Goal: Task Accomplishment & Management: Manage account settings

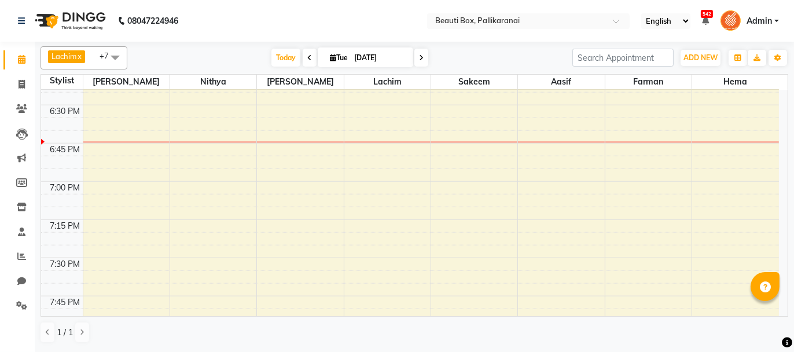
scroll to position [1562, 0]
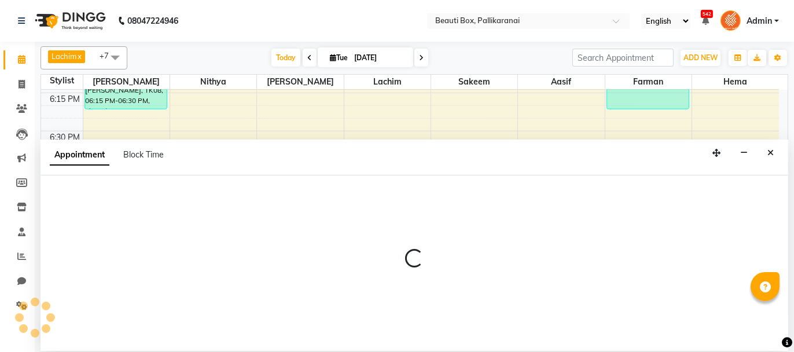
select select "1755"
select select "1140"
select select "tentative"
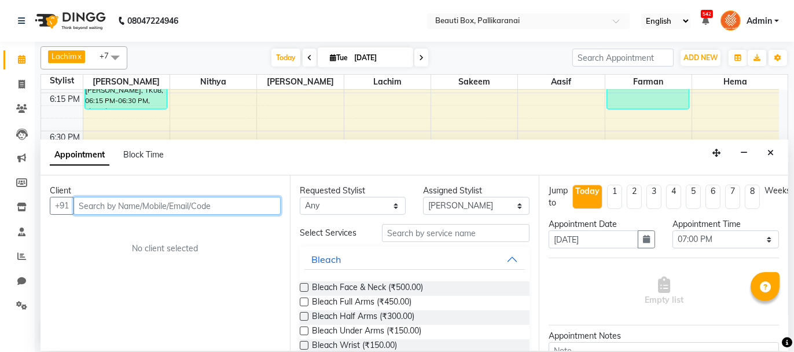
click at [197, 203] on input "text" at bounding box center [176, 206] width 207 height 18
type input "8270994792"
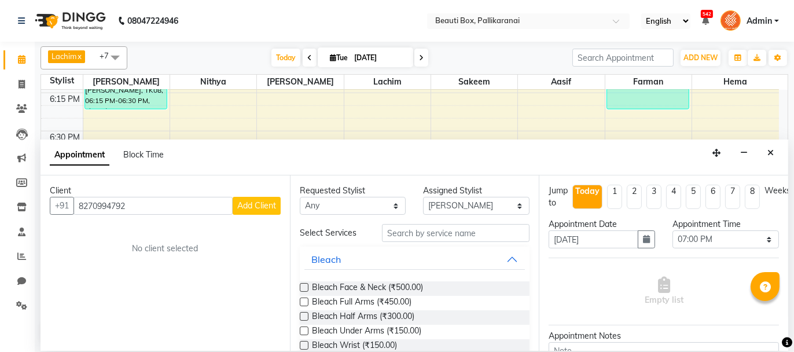
click at [263, 204] on span "Add Client" at bounding box center [256, 205] width 39 height 10
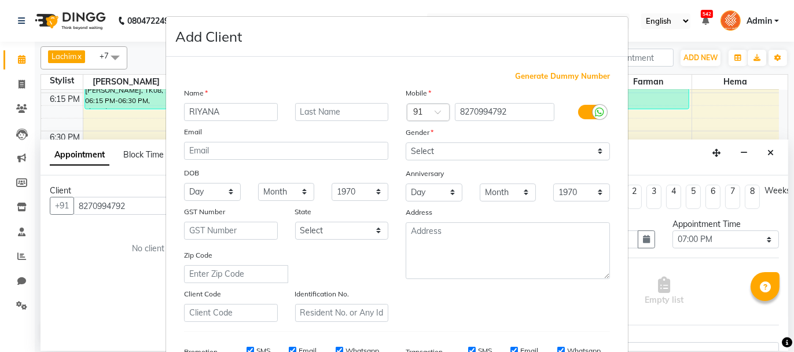
type input "RIYANA"
click at [483, 142] on select "Select [DEMOGRAPHIC_DATA] [DEMOGRAPHIC_DATA] Other Prefer Not To Say" at bounding box center [508, 151] width 204 height 18
select select "[DEMOGRAPHIC_DATA]"
click at [406, 142] on select "Select [DEMOGRAPHIC_DATA] [DEMOGRAPHIC_DATA] Other Prefer Not To Say" at bounding box center [508, 151] width 204 height 18
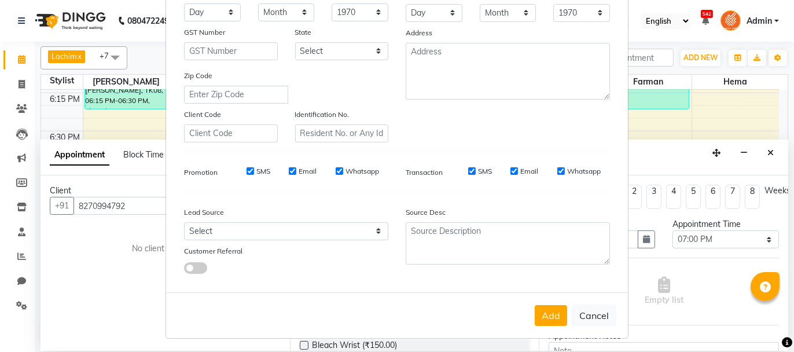
scroll to position [181, 0]
click at [547, 317] on button "Add" at bounding box center [551, 314] width 32 height 21
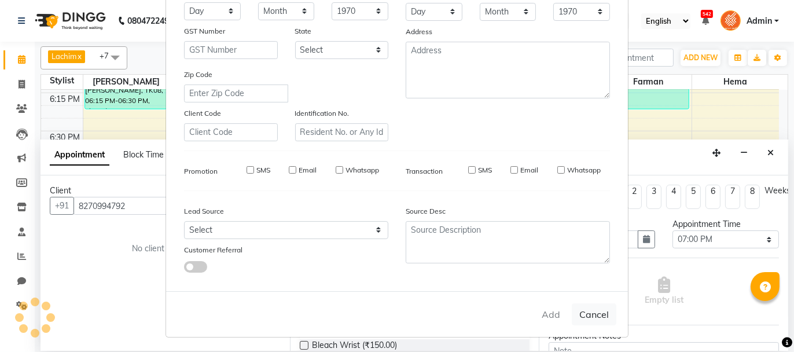
select select
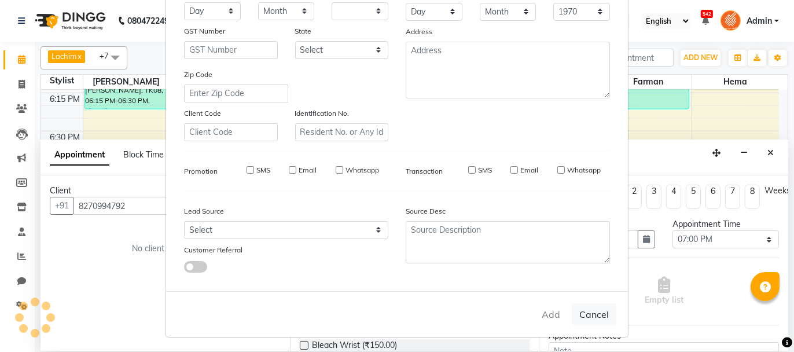
select select
checkbox input "false"
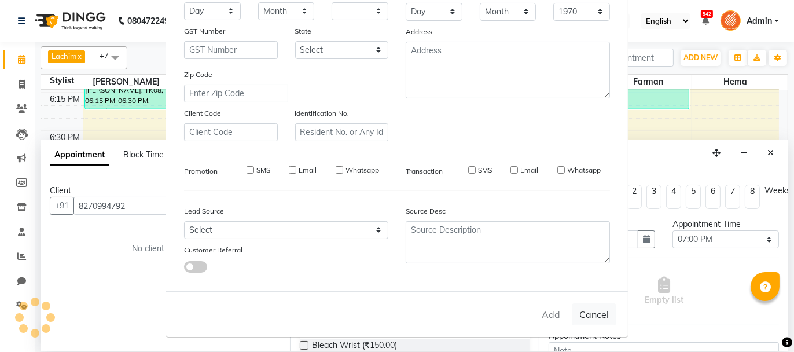
checkbox input "false"
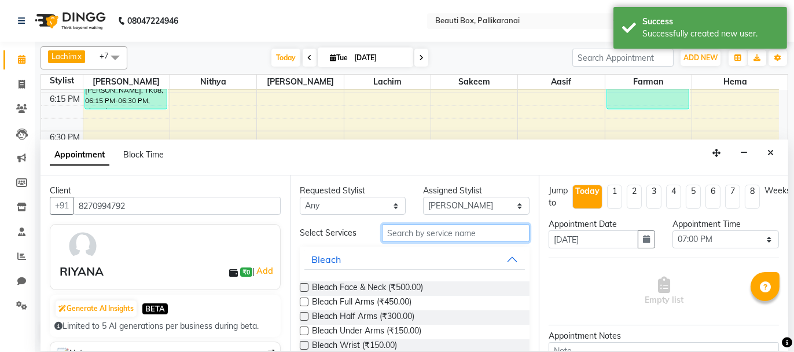
click at [432, 231] on input "text" at bounding box center [456, 233] width 148 height 18
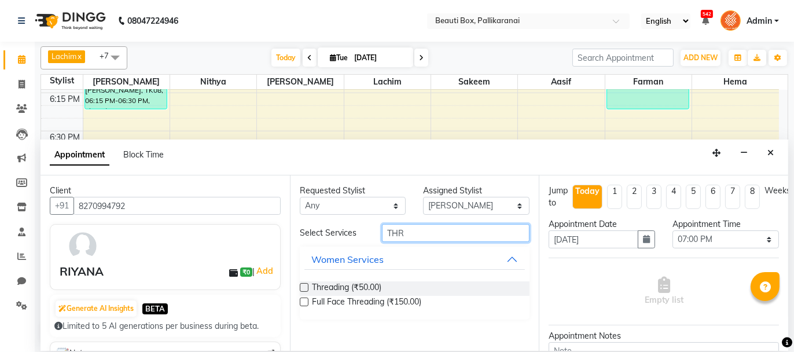
type input "THR"
click at [300, 286] on label at bounding box center [304, 287] width 9 height 9
click at [300, 286] on input "checkbox" at bounding box center [304, 289] width 8 height 8
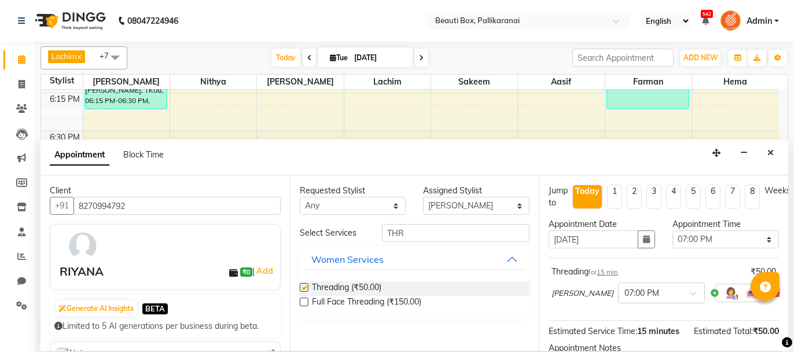
checkbox input "false"
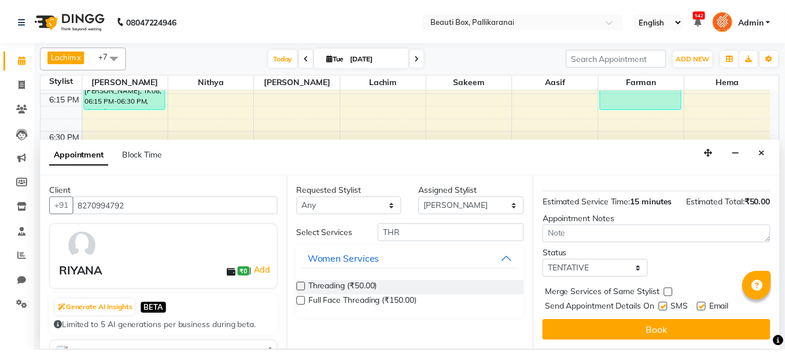
scroll to position [140, 0]
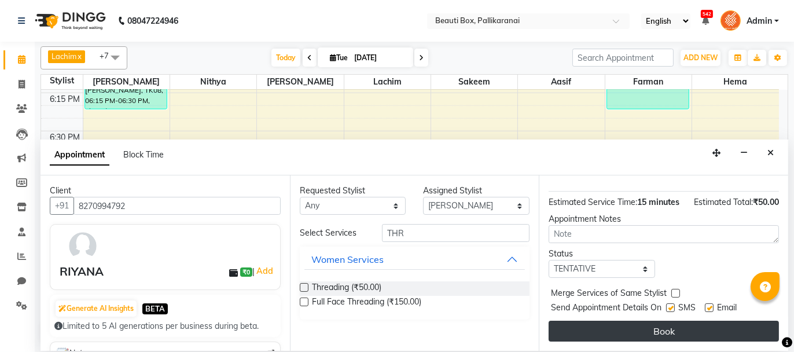
click at [665, 328] on button "Book" at bounding box center [664, 331] width 230 height 21
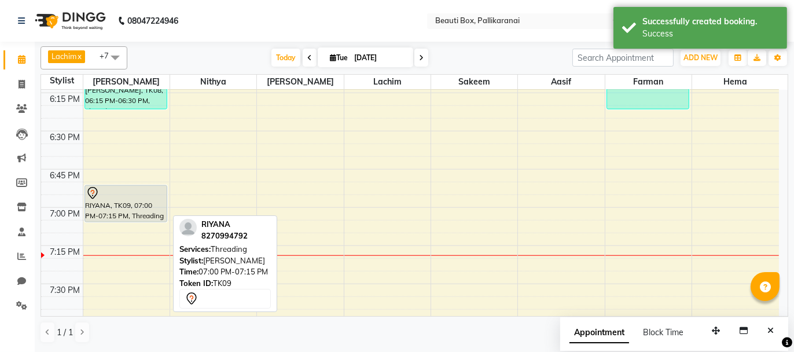
click at [143, 204] on div "RIYANA, TK09, 07:00 PM-07:15 PM, Threading" at bounding box center [126, 204] width 82 height 36
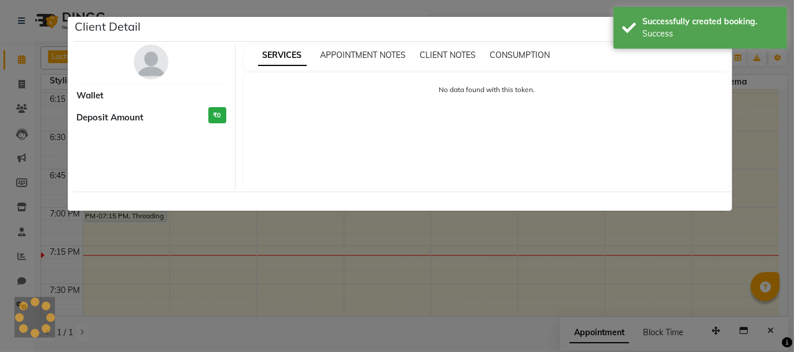
select select "7"
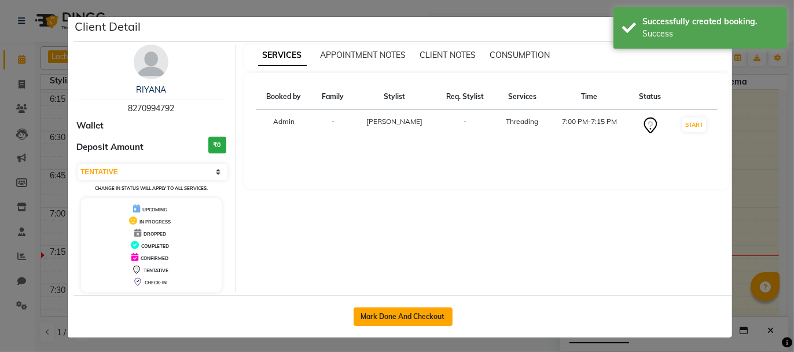
click at [426, 308] on button "Mark Done And Checkout" at bounding box center [403, 316] width 99 height 19
select select "service"
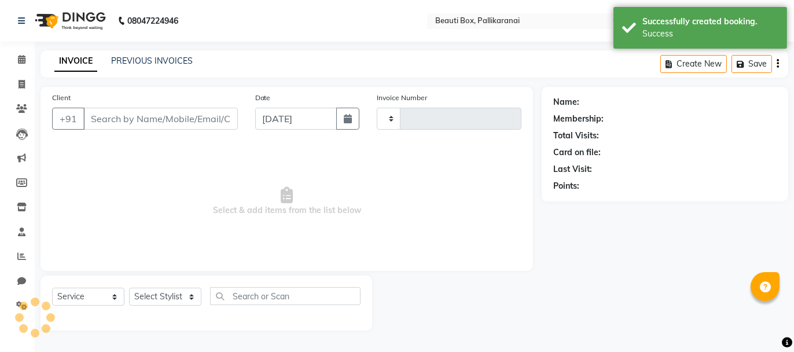
type input "2452"
select select "11"
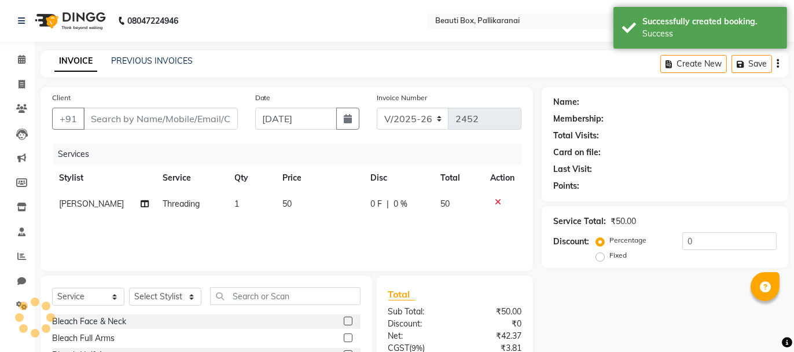
click at [793, 318] on html "08047224946 Select Location × Beauti Box, Pallikaranai English ENGLISH Español …" at bounding box center [397, 176] width 794 height 352
type input "8270994792"
select select "1755"
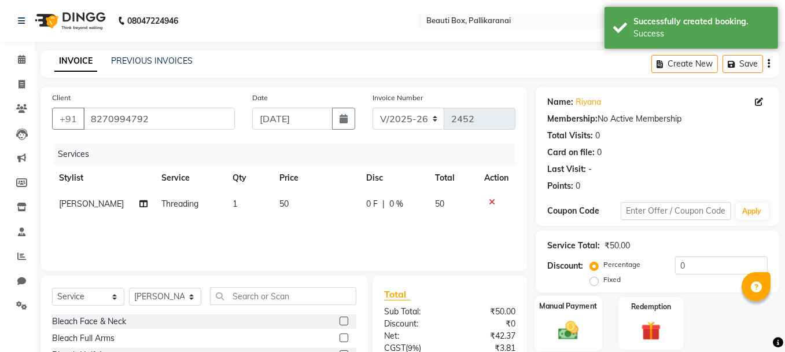
click at [584, 331] on img at bounding box center [568, 329] width 33 height 23
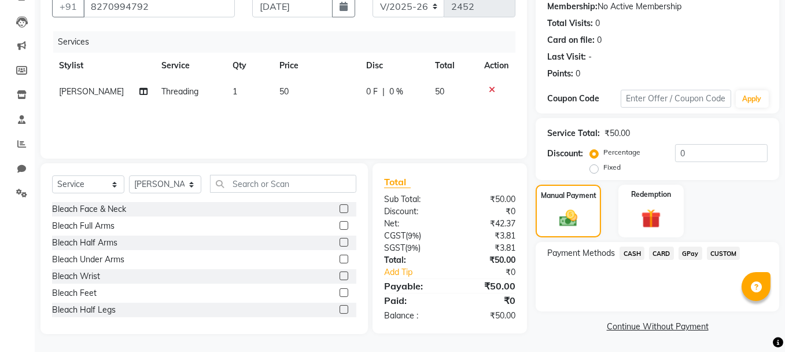
click at [635, 251] on span "CASH" at bounding box center [632, 253] width 25 height 13
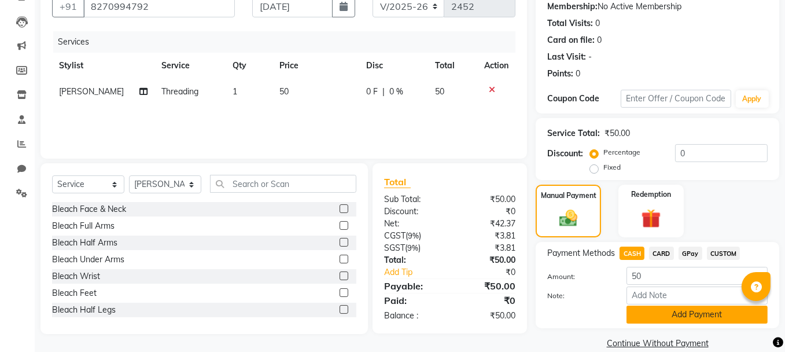
click at [702, 312] on button "Add Payment" at bounding box center [697, 315] width 141 height 18
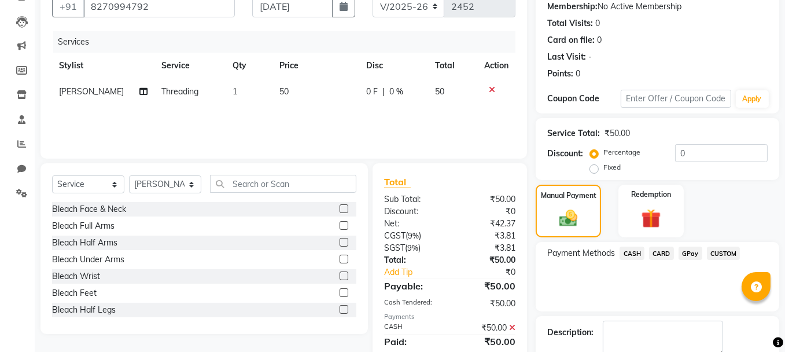
scroll to position [176, 0]
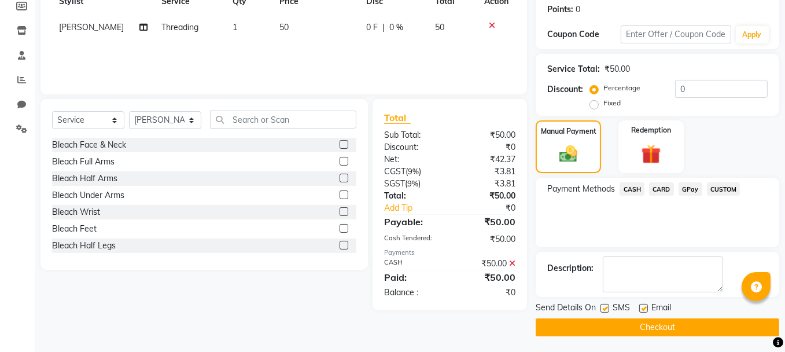
click at [700, 325] on button "Checkout" at bounding box center [658, 327] width 244 height 18
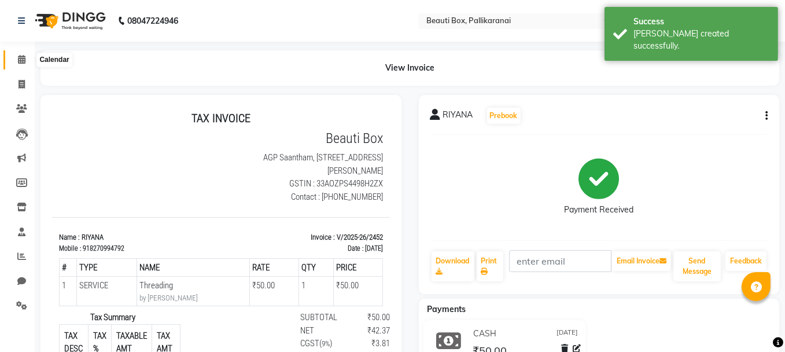
click at [20, 58] on icon at bounding box center [22, 59] width 8 height 9
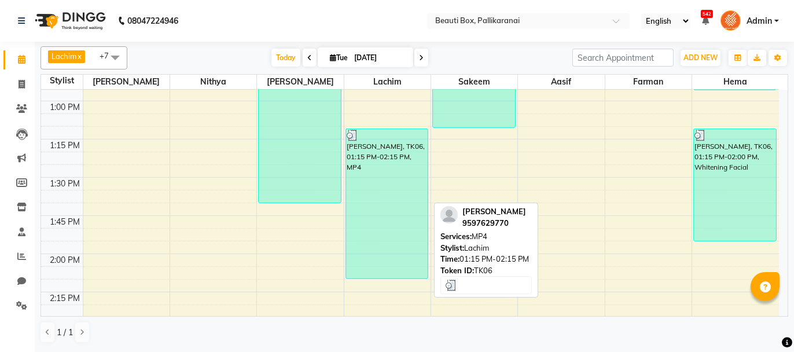
scroll to position [521, 0]
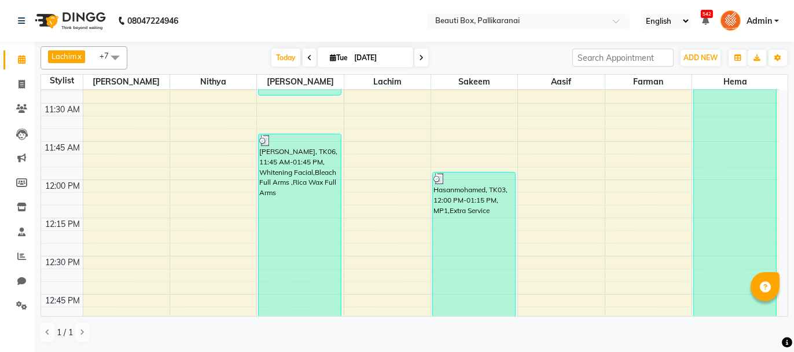
click at [419, 57] on icon at bounding box center [421, 57] width 5 height 7
type input "[DATE]"
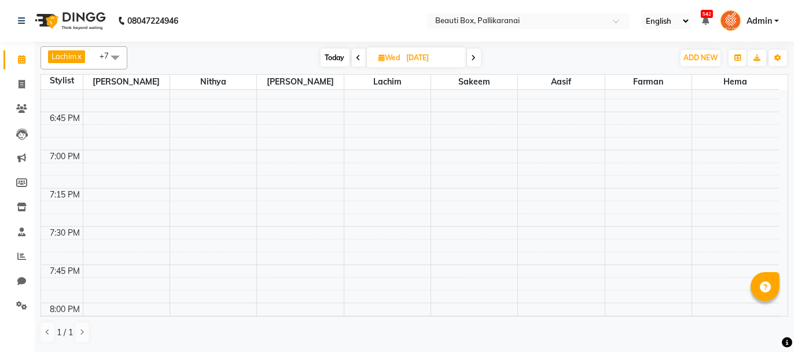
scroll to position [1601, 0]
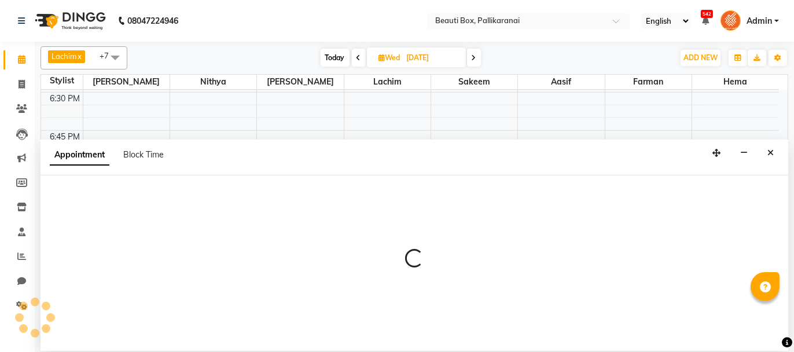
select select "7616"
select select "1140"
select select "tentative"
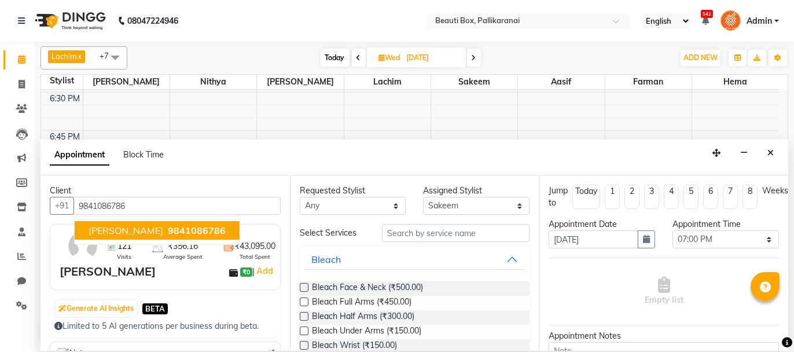
click at [168, 226] on span "9841086786" at bounding box center [197, 231] width 58 height 12
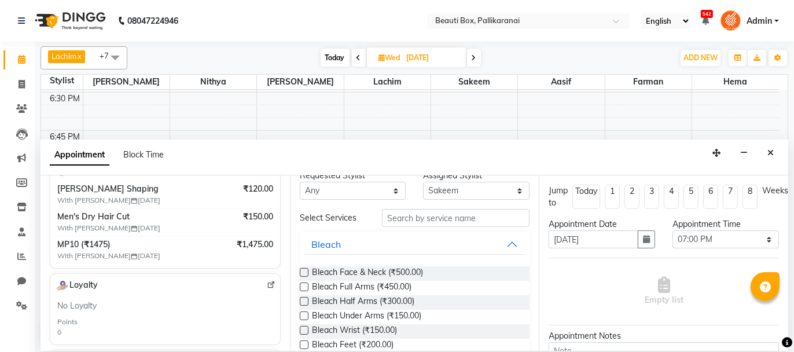
scroll to position [0, 0]
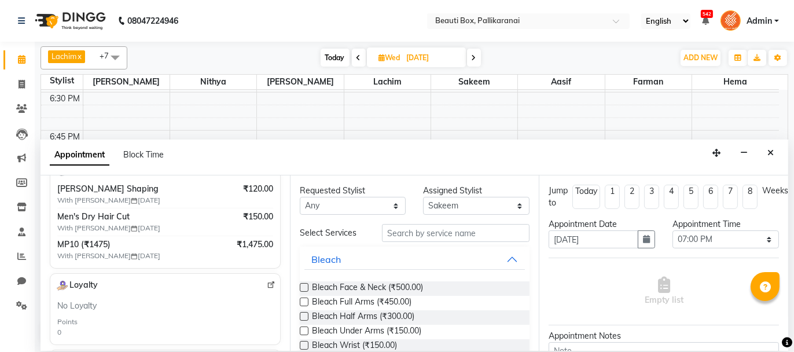
type input "9841086786"
click at [448, 232] on input "text" at bounding box center [456, 233] width 148 height 18
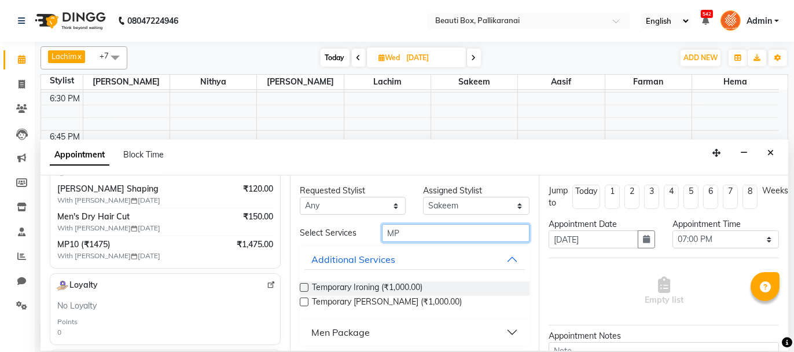
type input "MP"
click at [503, 257] on button "Additional Services" at bounding box center [414, 259] width 221 height 21
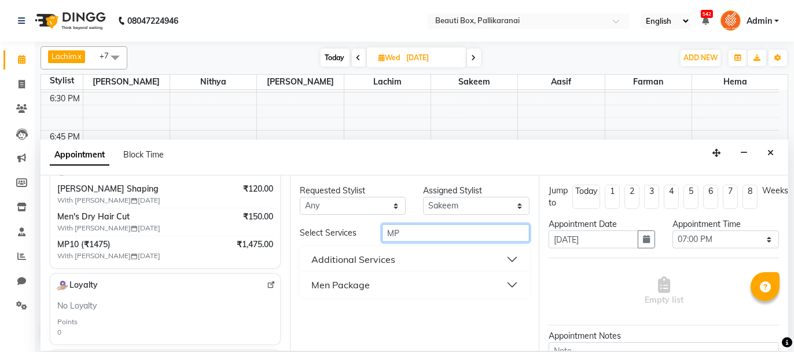
click at [451, 234] on input "MP" at bounding box center [456, 233] width 148 height 18
click at [397, 230] on input "MP10" at bounding box center [456, 233] width 148 height 18
type input "MP 10"
click at [514, 278] on button "Men Package" at bounding box center [414, 284] width 221 height 21
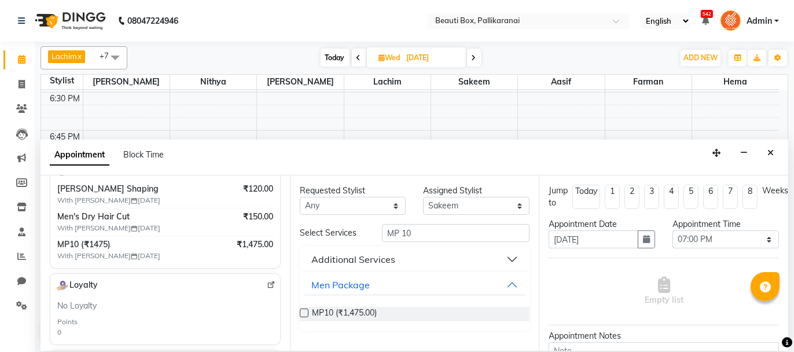
click at [302, 311] on label at bounding box center [304, 312] width 9 height 9
click at [302, 311] on input "checkbox" at bounding box center [304, 314] width 8 height 8
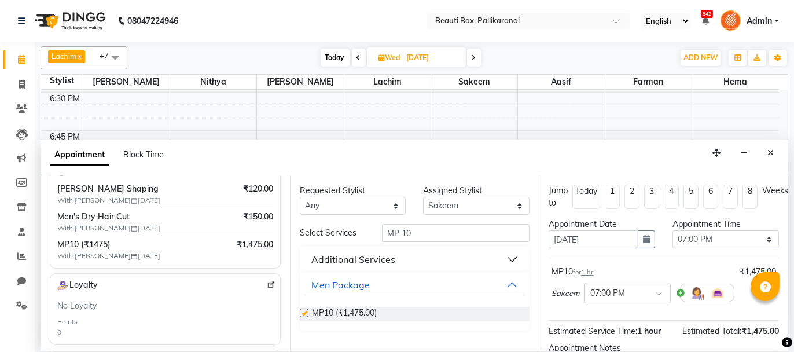
checkbox input "false"
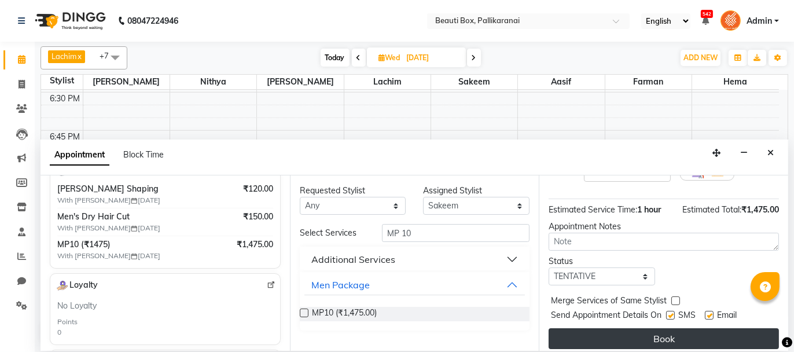
scroll to position [128, 0]
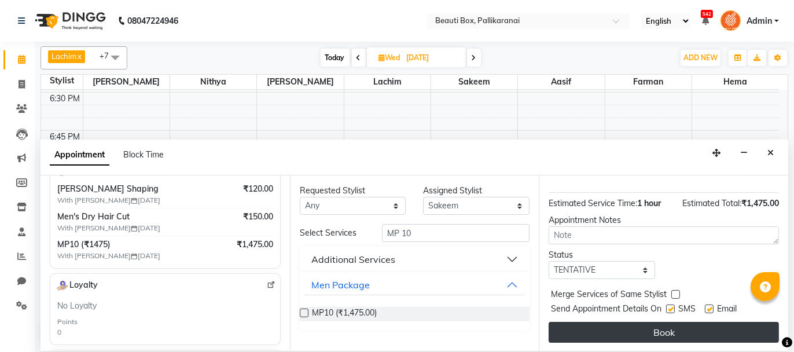
click at [707, 326] on button "Book" at bounding box center [664, 332] width 230 height 21
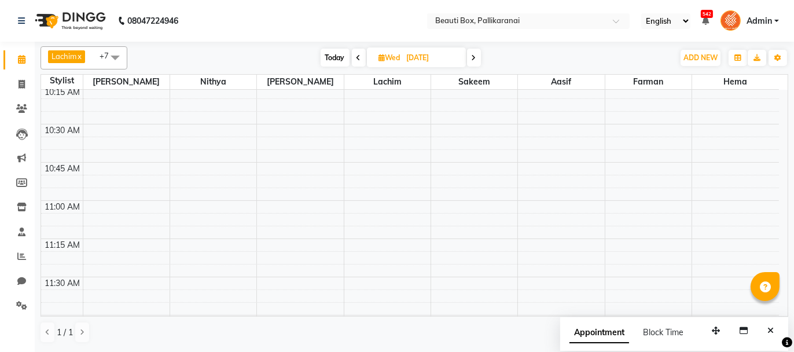
scroll to position [289, 0]
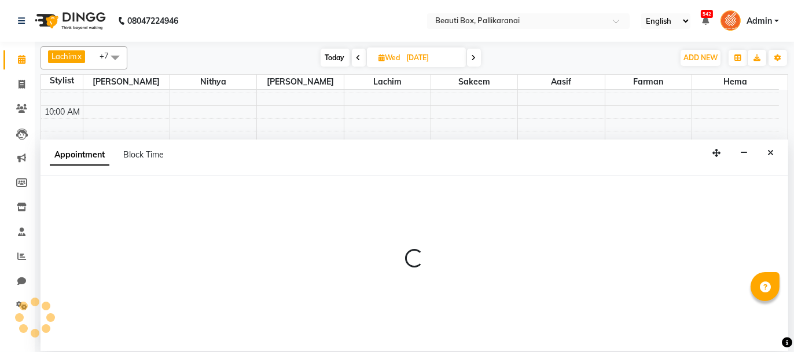
select select "7616"
select select "630"
select select "tentative"
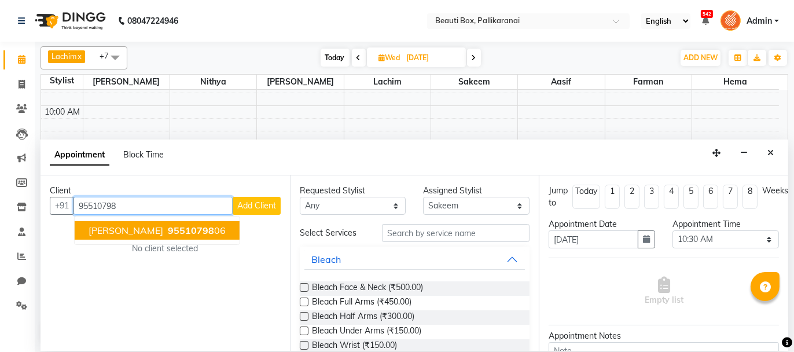
click at [188, 228] on span "95510798" at bounding box center [191, 231] width 46 height 12
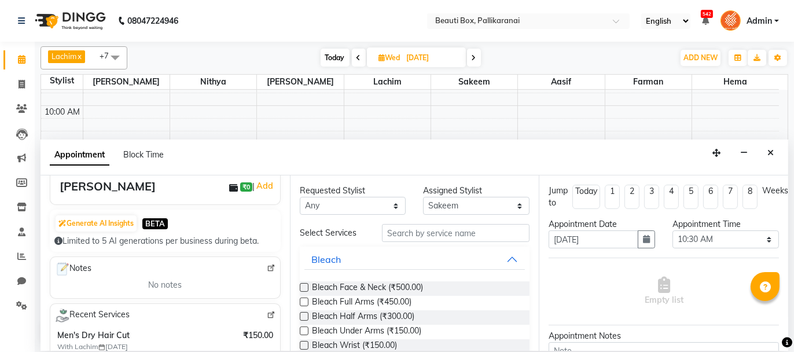
scroll to position [58, 0]
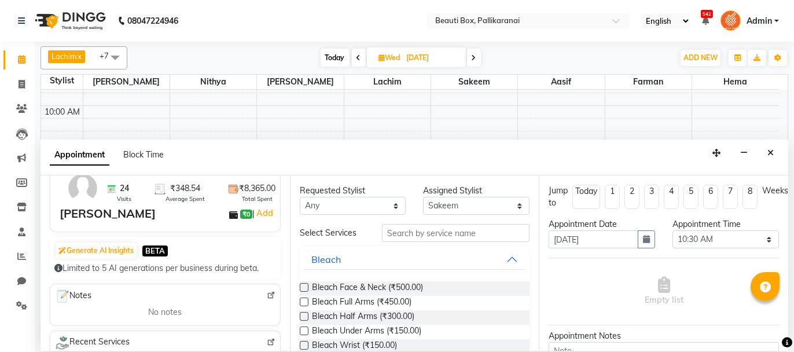
type input "9551079806"
click at [402, 231] on input "text" at bounding box center [456, 233] width 148 height 18
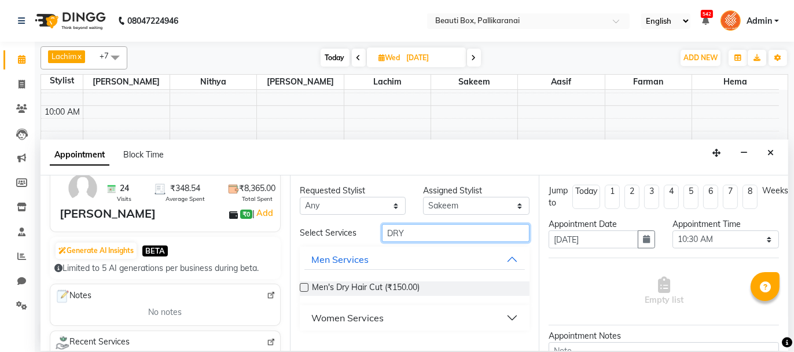
type input "DRY"
click at [303, 283] on label at bounding box center [304, 287] width 9 height 9
click at [303, 285] on input "checkbox" at bounding box center [304, 289] width 8 height 8
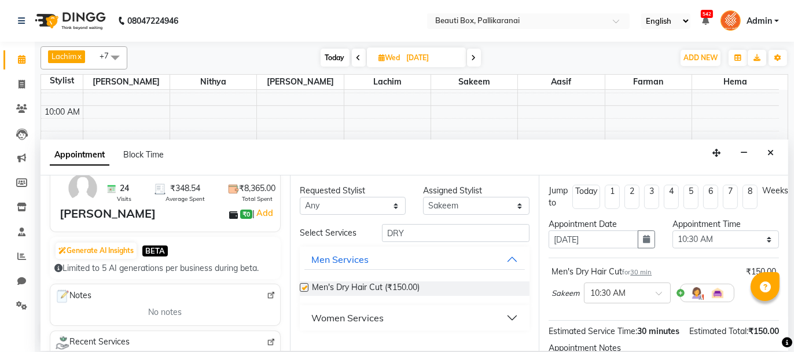
checkbox input "false"
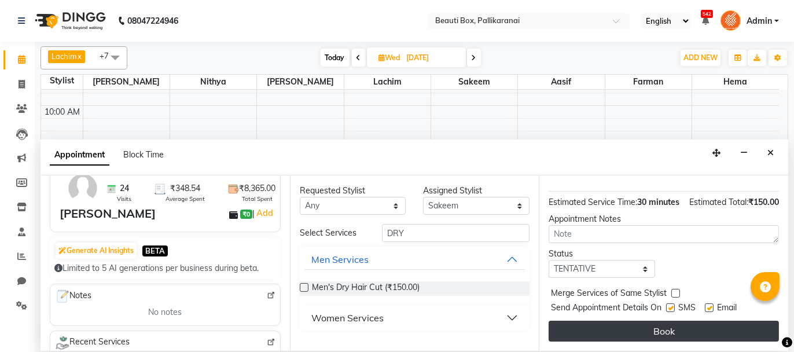
click at [694, 333] on button "Book" at bounding box center [664, 331] width 230 height 21
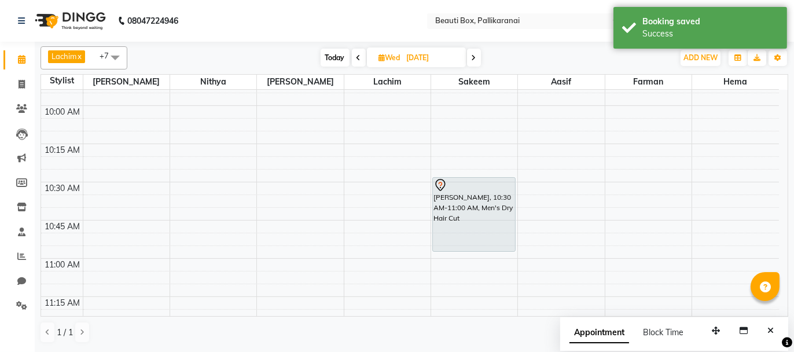
click at [332, 59] on span "Today" at bounding box center [335, 58] width 29 height 18
type input "[DATE]"
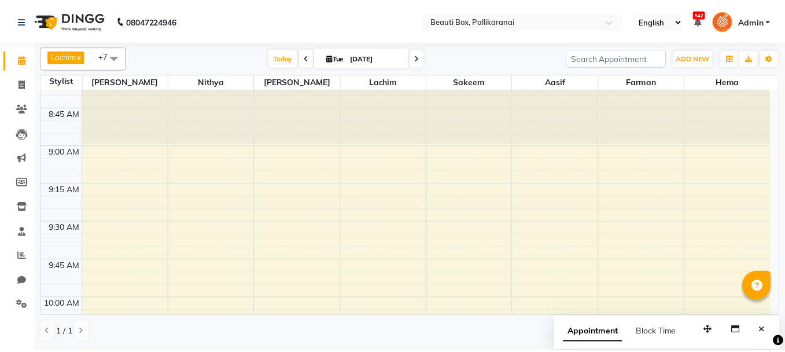
scroll to position [328, 0]
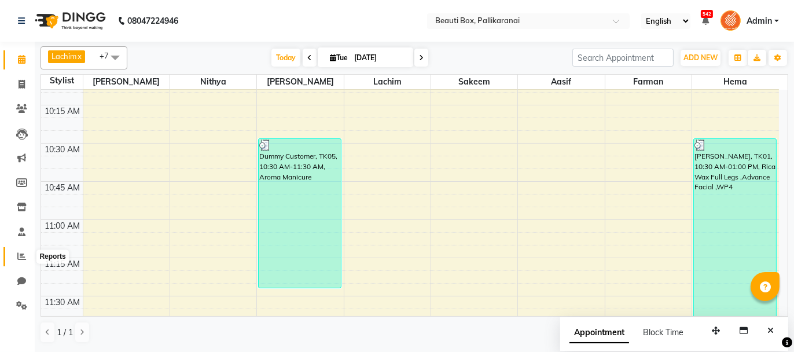
click at [17, 254] on icon at bounding box center [21, 256] width 9 height 9
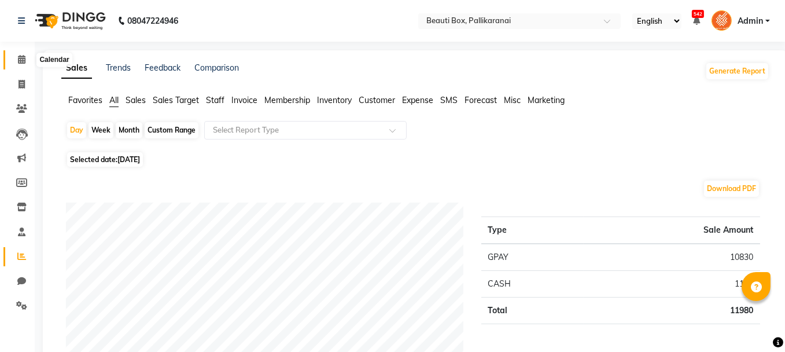
click at [18, 57] on icon at bounding box center [22, 59] width 8 height 9
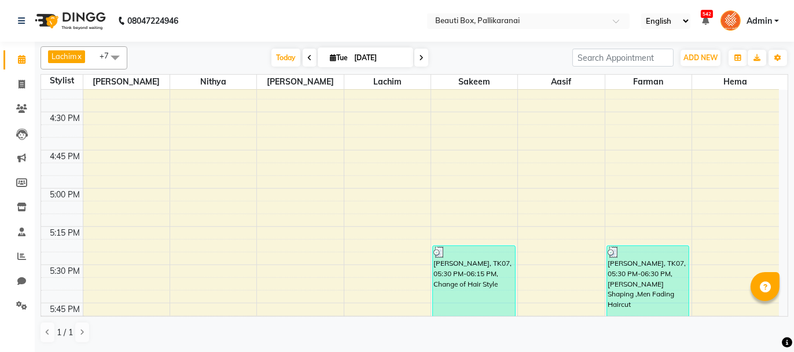
scroll to position [1273, 0]
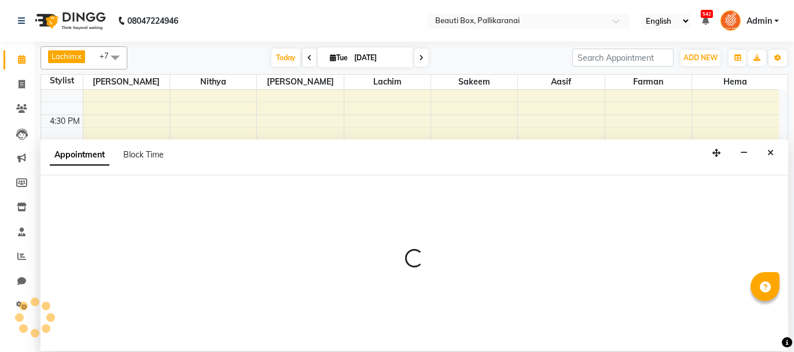
select select "40097"
select select "1065"
select select "tentative"
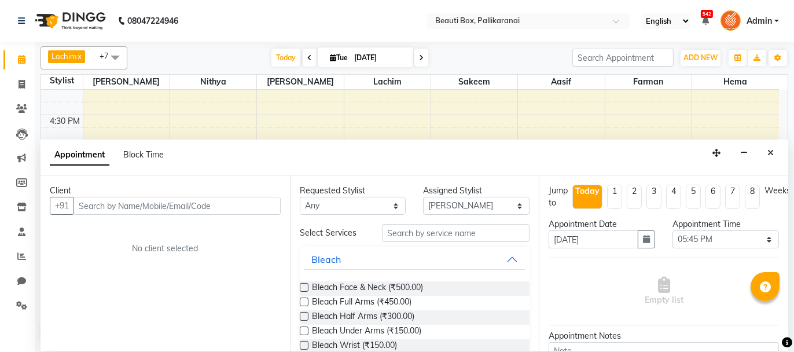
click at [199, 211] on input "text" at bounding box center [176, 206] width 207 height 18
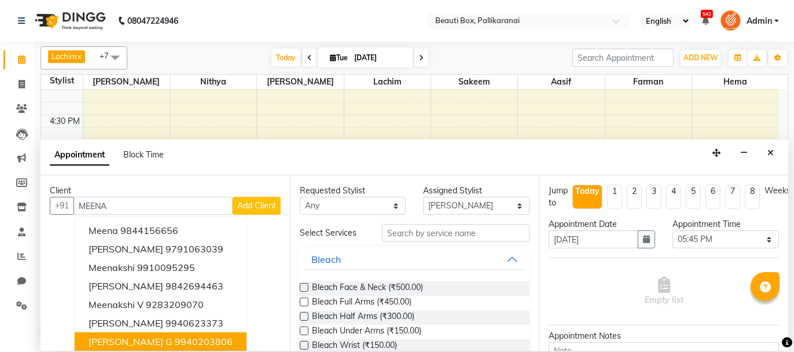
click at [175, 338] on ngb-highlight "9940203806" at bounding box center [204, 342] width 58 height 12
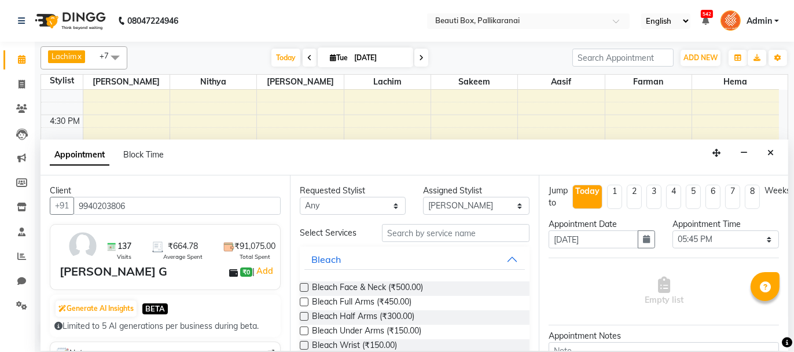
type input "9940203806"
click at [409, 232] on input "text" at bounding box center [456, 233] width 148 height 18
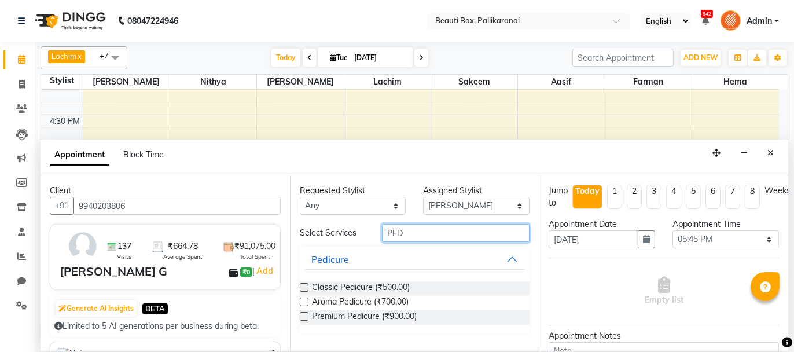
type input "PED"
click at [304, 286] on label at bounding box center [304, 287] width 9 height 9
click at [304, 286] on input "checkbox" at bounding box center [304, 289] width 8 height 8
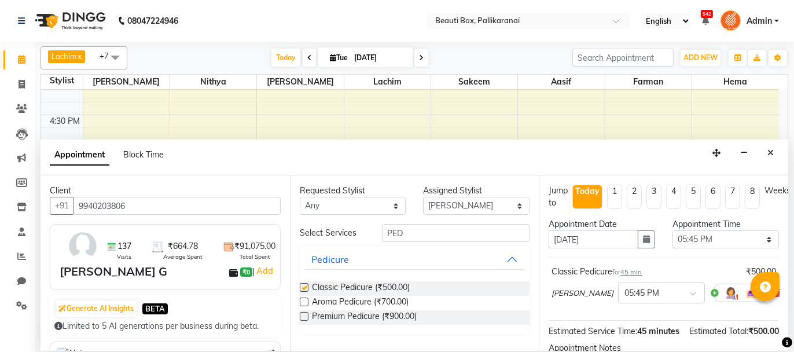
checkbox input "false"
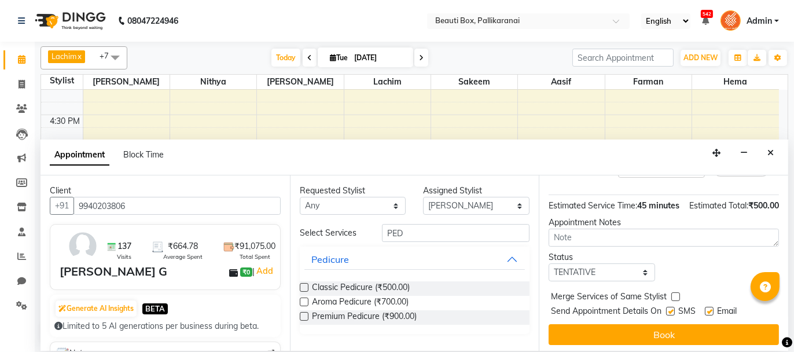
scroll to position [140, 0]
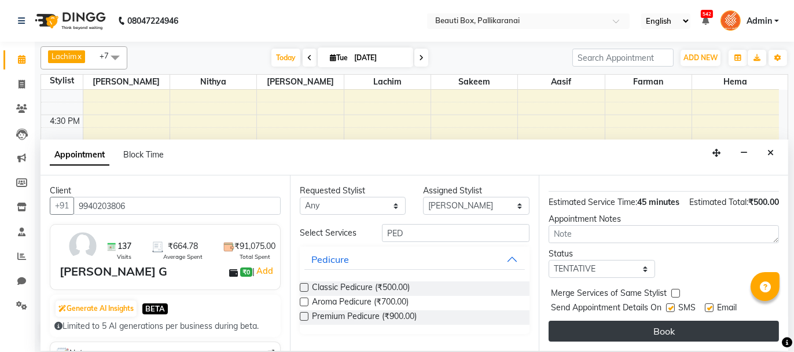
click at [715, 328] on button "Book" at bounding box center [664, 331] width 230 height 21
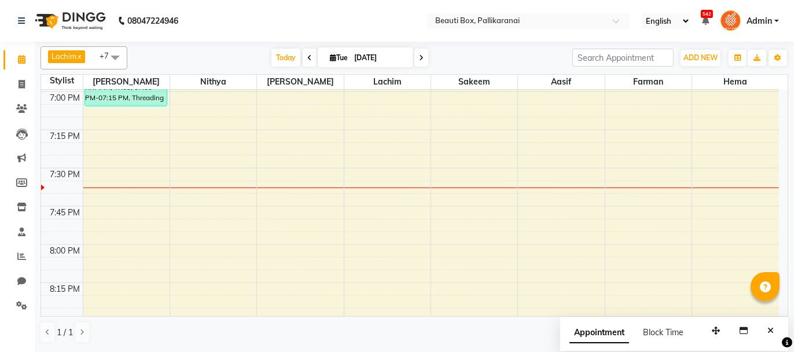
scroll to position [1620, 0]
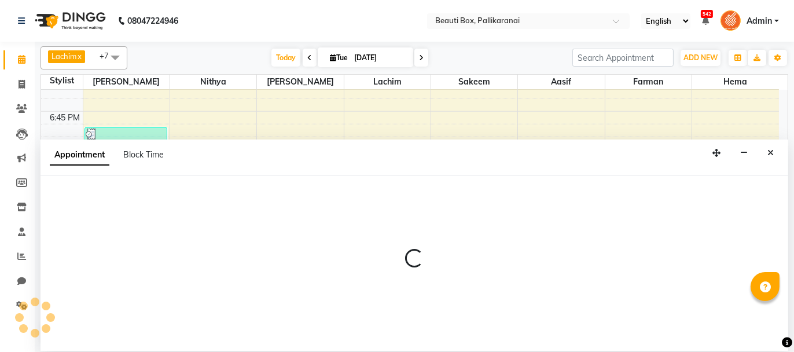
select select "7616"
select select "1185"
select select "tentative"
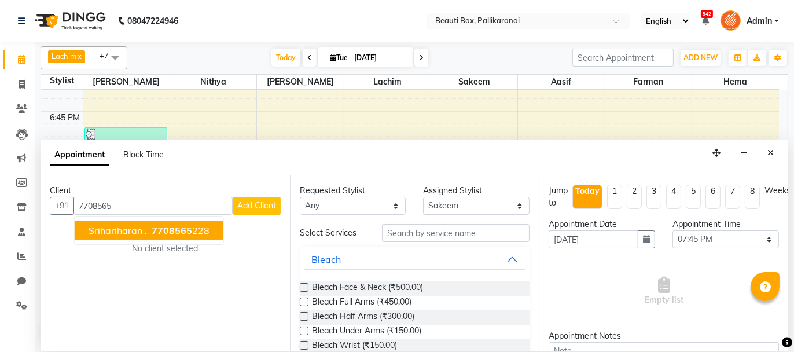
click at [195, 225] on ngb-highlight "7708565 228" at bounding box center [179, 231] width 60 height 12
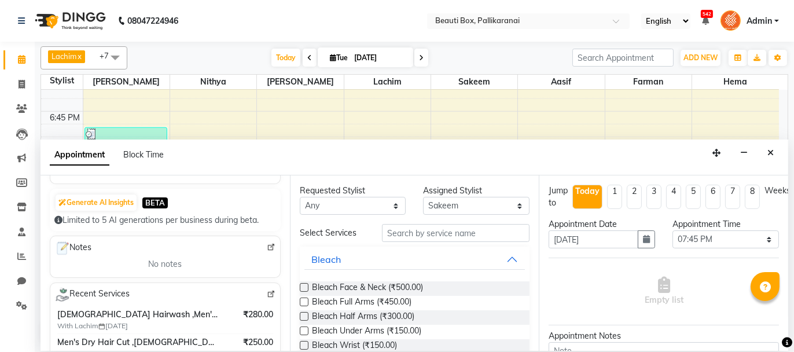
scroll to position [116, 0]
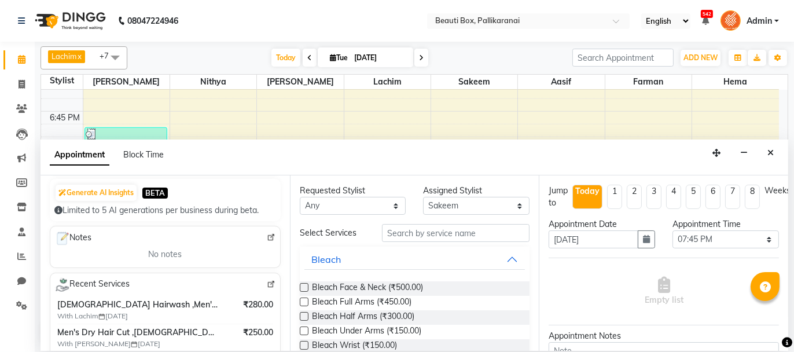
type input "7708565228"
click at [404, 235] on input "text" at bounding box center [456, 233] width 148 height 18
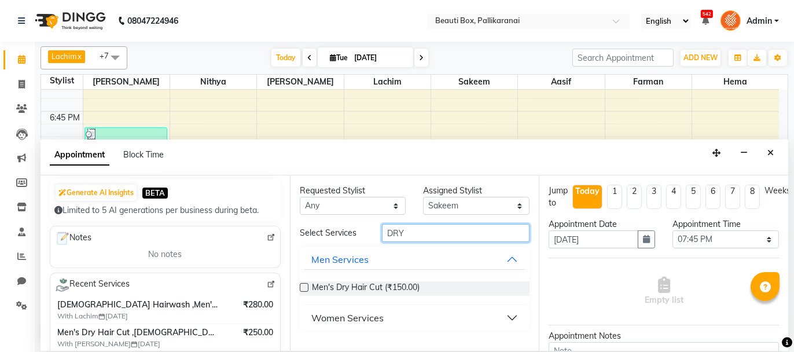
type input "DRY"
click at [304, 286] on label at bounding box center [304, 287] width 9 height 9
click at [304, 286] on input "checkbox" at bounding box center [304, 289] width 8 height 8
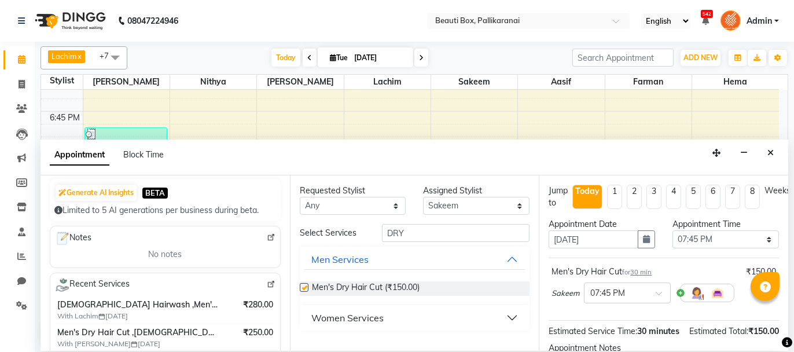
checkbox input "false"
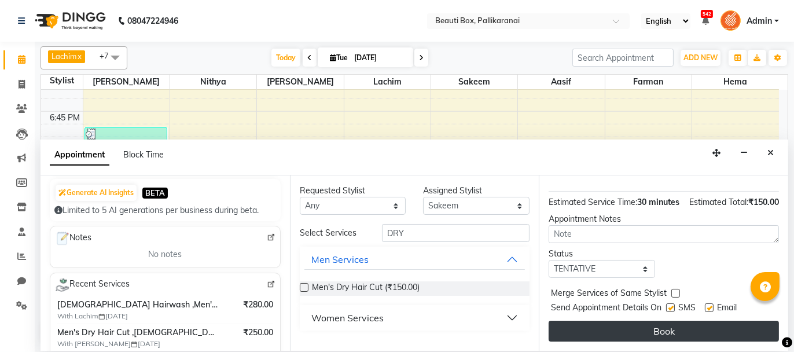
click at [722, 333] on button "Book" at bounding box center [664, 331] width 230 height 21
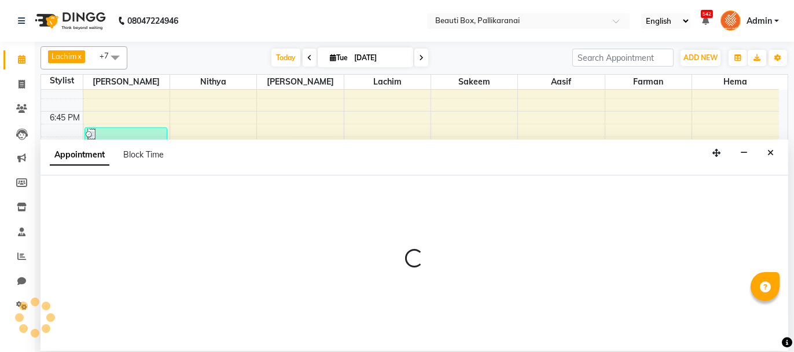
select select "86603"
select select "1200"
select select "tentative"
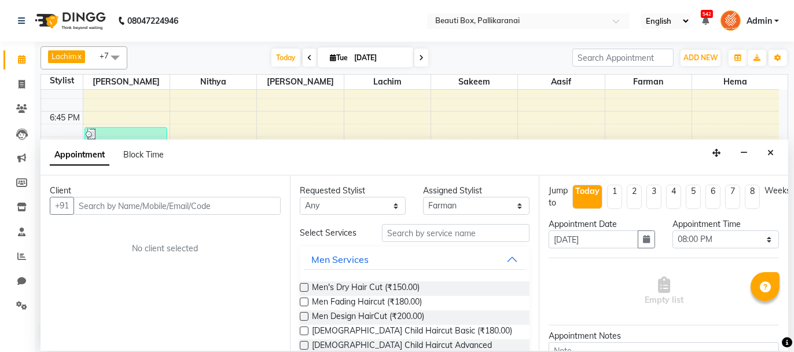
click at [234, 203] on input "text" at bounding box center [176, 206] width 207 height 18
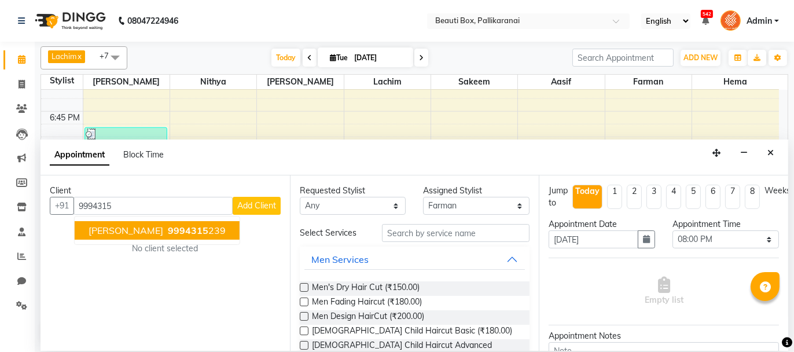
click at [171, 225] on ngb-highlight "9994315 239" at bounding box center [195, 231] width 60 height 12
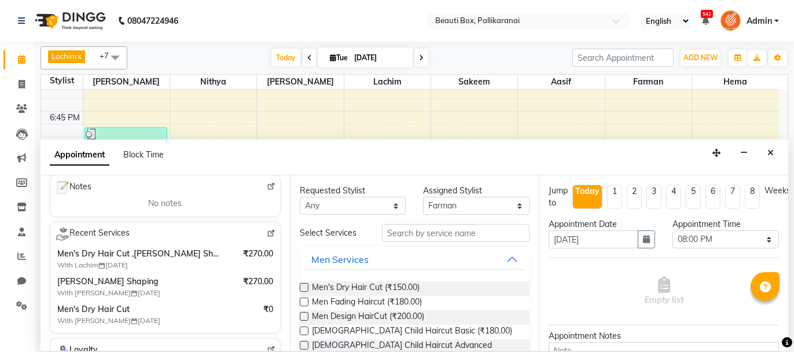
scroll to position [174, 0]
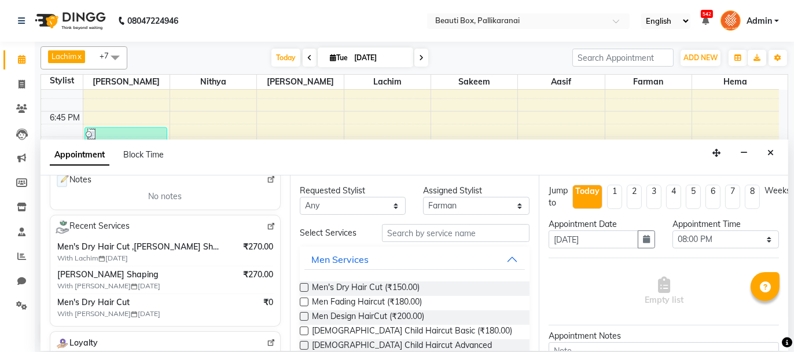
type input "9994315239"
click at [421, 234] on input "text" at bounding box center [456, 233] width 148 height 18
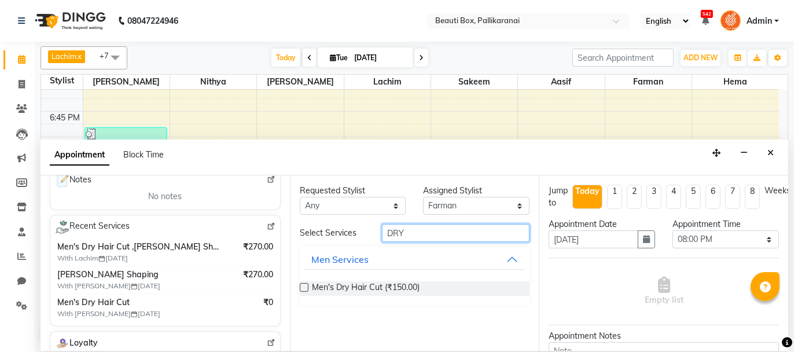
type input "DRY"
click at [303, 284] on label at bounding box center [304, 287] width 9 height 9
click at [303, 285] on input "checkbox" at bounding box center [304, 289] width 8 height 8
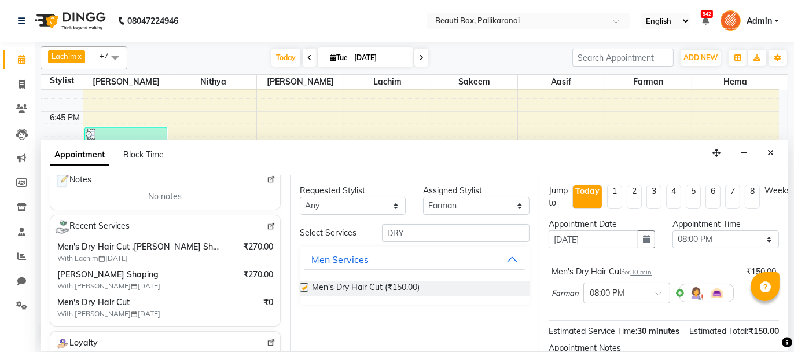
checkbox input "false"
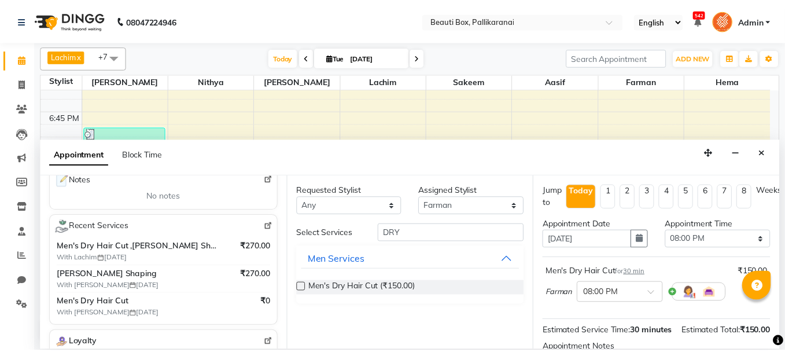
scroll to position [140, 0]
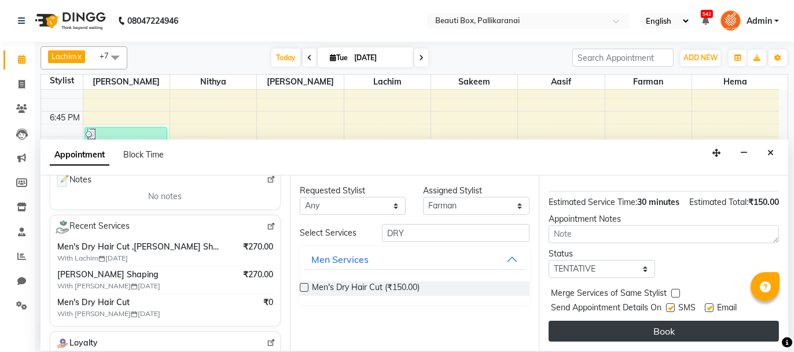
click at [715, 327] on button "Book" at bounding box center [664, 331] width 230 height 21
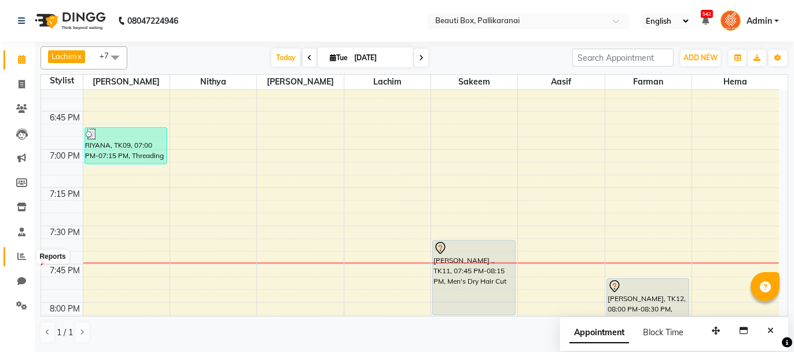
click at [20, 250] on span at bounding box center [22, 256] width 20 height 13
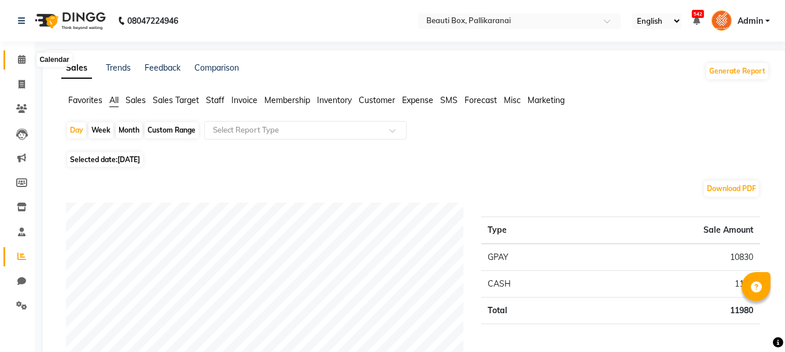
click at [23, 58] on icon at bounding box center [22, 59] width 8 height 9
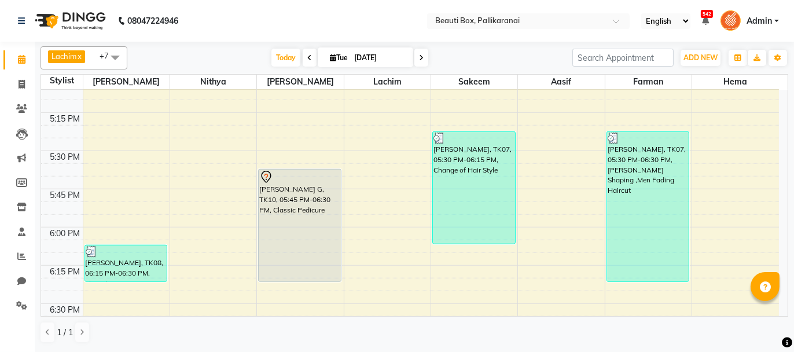
scroll to position [1588, 0]
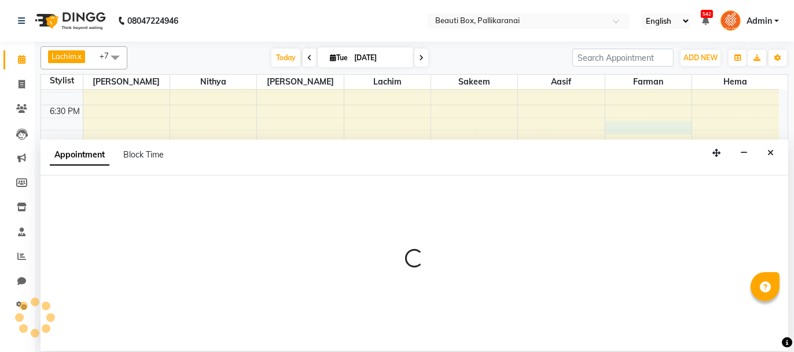
select select "86603"
select select "1125"
select select "tentative"
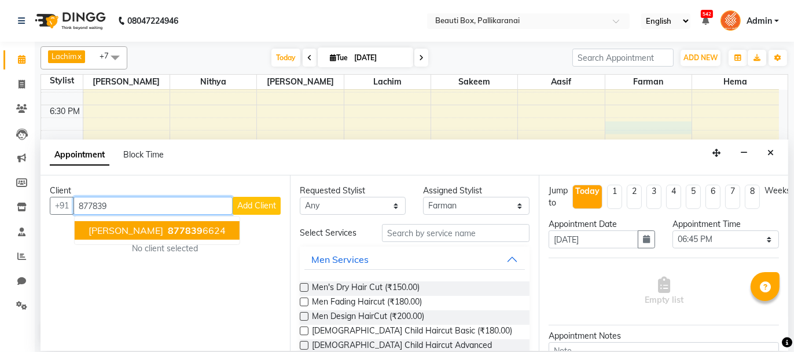
click at [168, 230] on span "877839" at bounding box center [185, 231] width 35 height 12
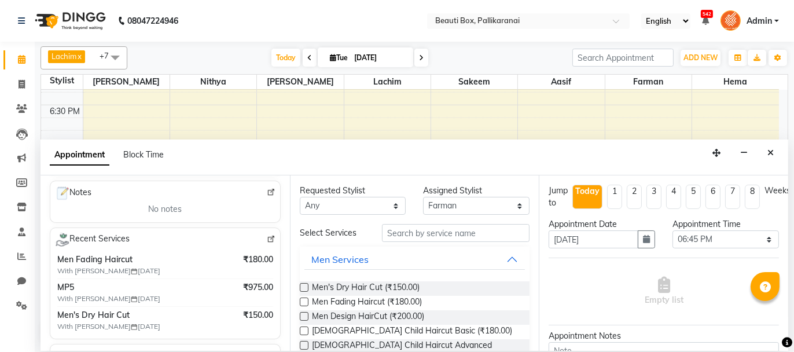
scroll to position [174, 0]
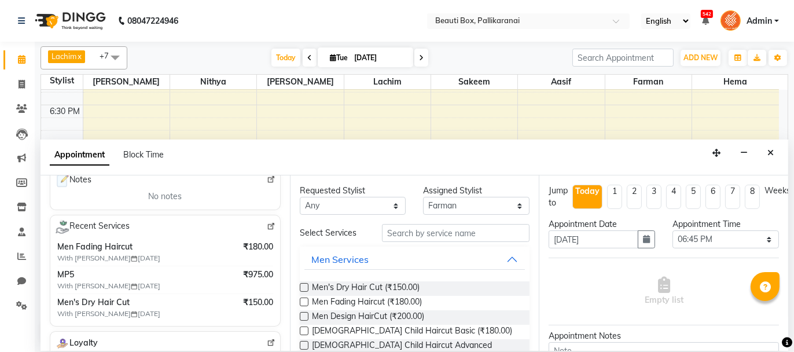
type input "8778396624"
click at [405, 230] on input "text" at bounding box center [456, 233] width 148 height 18
click at [393, 233] on input "text" at bounding box center [456, 233] width 148 height 18
click at [302, 285] on label at bounding box center [304, 287] width 9 height 9
click at [302, 285] on input "checkbox" at bounding box center [304, 289] width 8 height 8
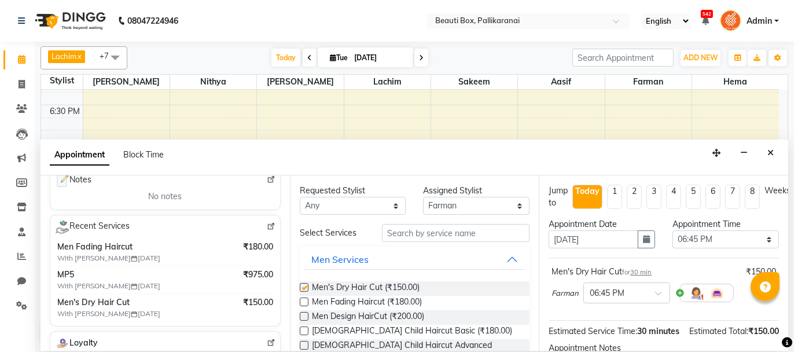
checkbox input "false"
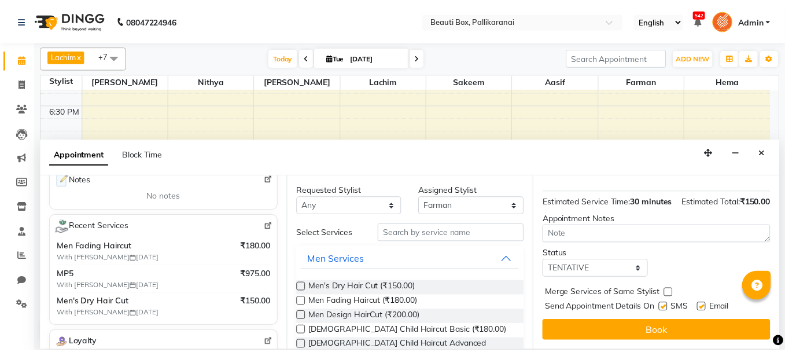
scroll to position [140, 0]
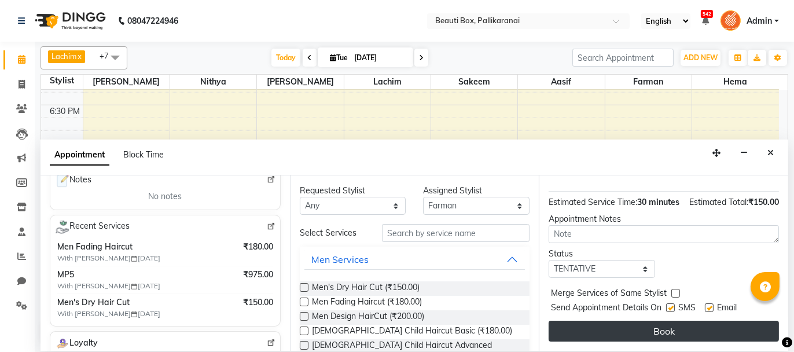
click at [676, 328] on button "Book" at bounding box center [664, 331] width 230 height 21
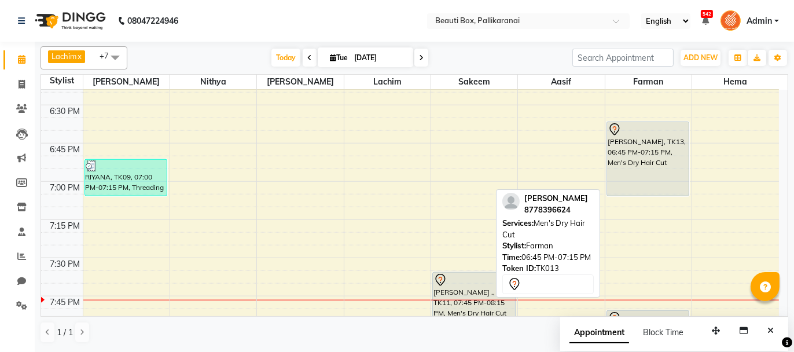
click at [635, 179] on div "[PERSON_NAME], TK13, 06:45 PM-07:15 PM, Men's Dry Hair Cut" at bounding box center [648, 158] width 82 height 73
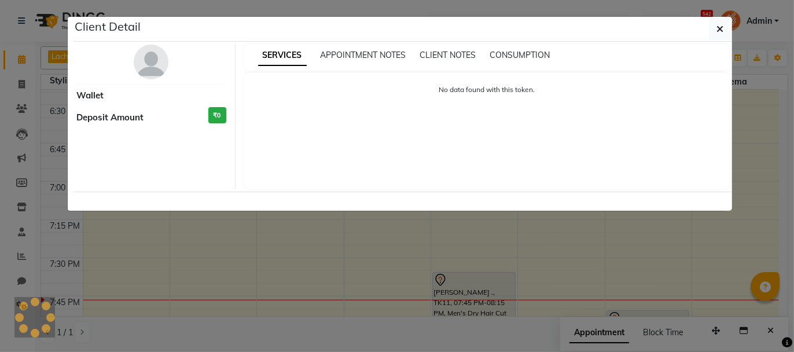
select select "7"
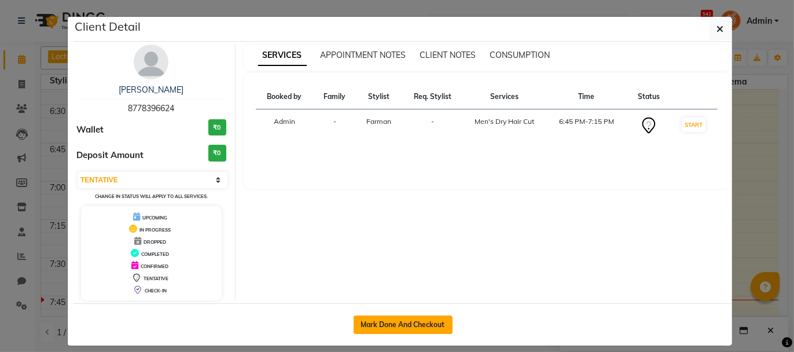
click at [406, 319] on button "Mark Done And Checkout" at bounding box center [403, 324] width 99 height 19
select select "service"
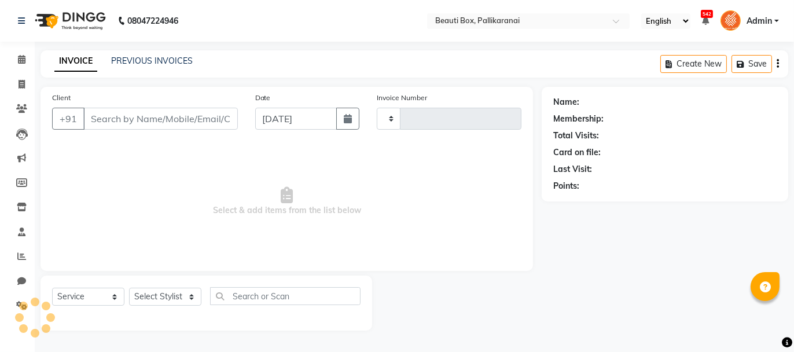
type input "2453"
select select "11"
type input "8778396624"
select select "86603"
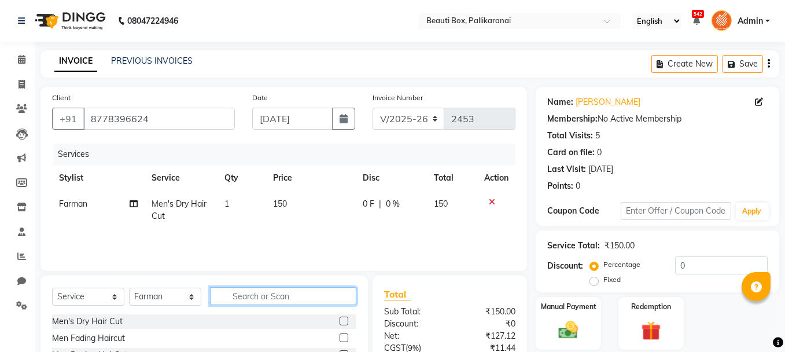
click at [279, 297] on input "text" at bounding box center [283, 296] width 146 height 18
type input "TRIM"
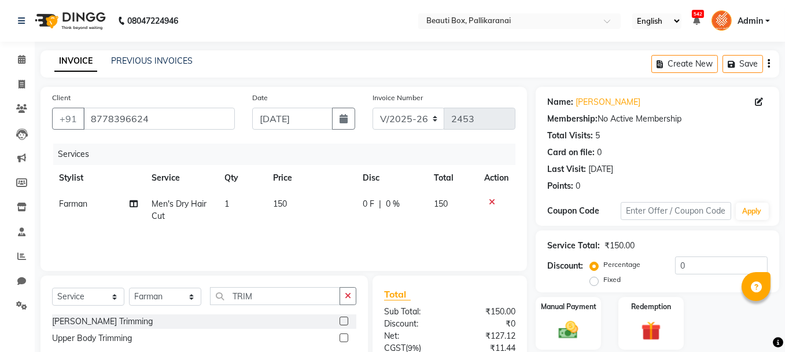
click at [343, 321] on label at bounding box center [344, 321] width 9 height 9
click at [343, 321] on input "checkbox" at bounding box center [344, 322] width 8 height 8
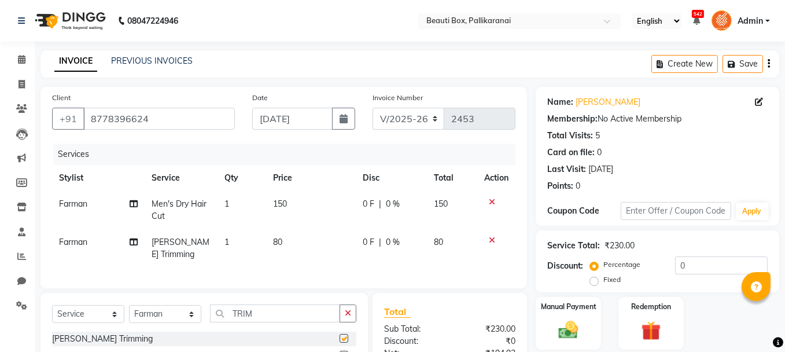
checkbox input "false"
click at [584, 326] on img at bounding box center [568, 329] width 33 height 23
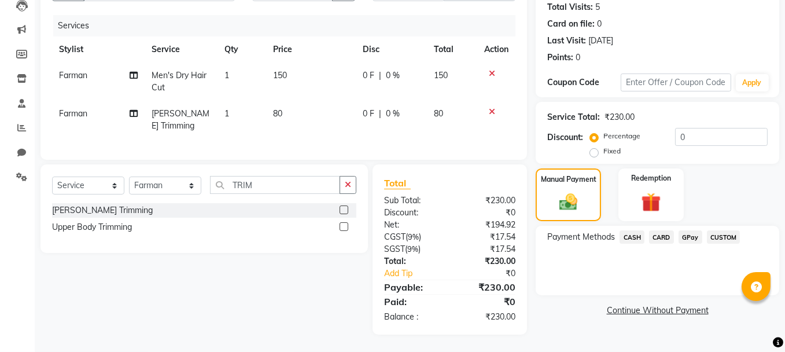
click at [689, 226] on div "Payment Methods CASH CARD GPay CUSTOM" at bounding box center [658, 260] width 244 height 69
click at [685, 232] on span "GPay" at bounding box center [691, 236] width 24 height 13
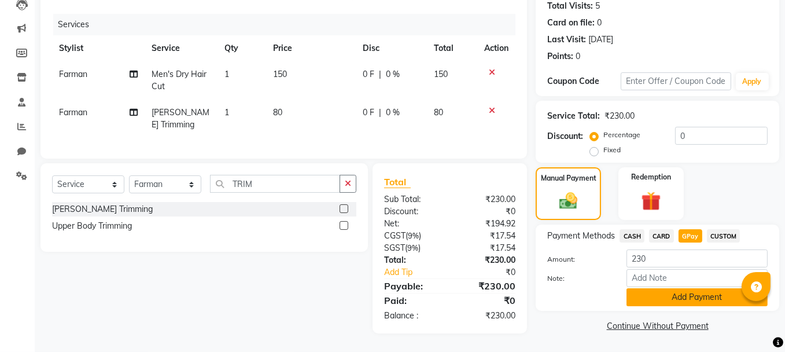
click at [674, 289] on button "Add Payment" at bounding box center [697, 297] width 141 height 18
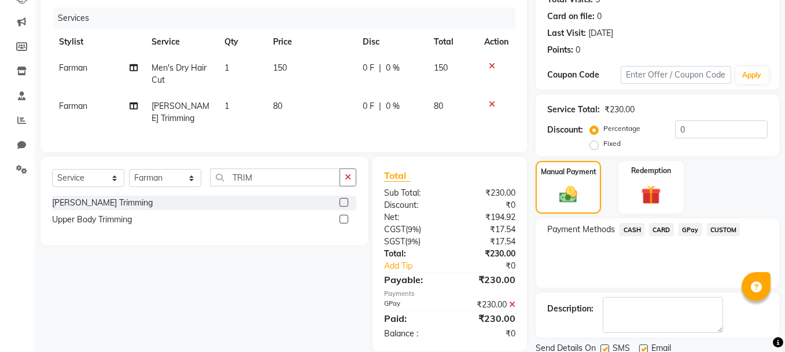
scroll to position [176, 0]
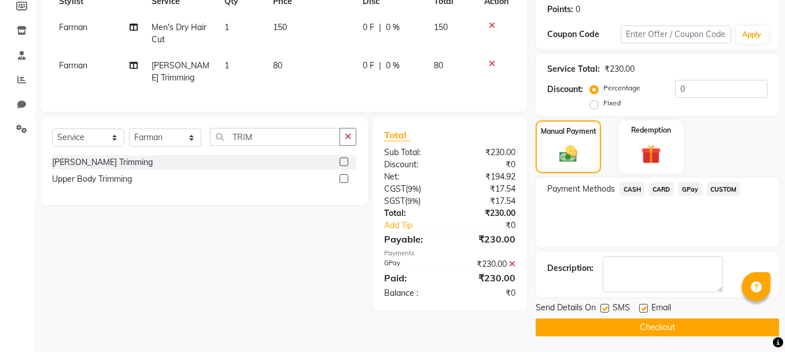
click at [663, 321] on button "Checkout" at bounding box center [658, 327] width 244 height 18
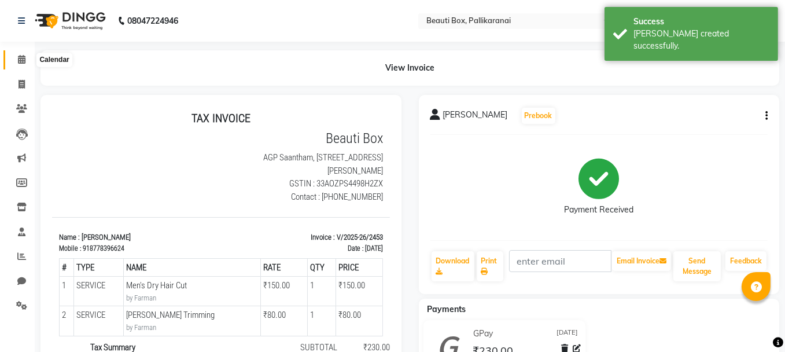
click at [18, 57] on icon at bounding box center [22, 59] width 8 height 9
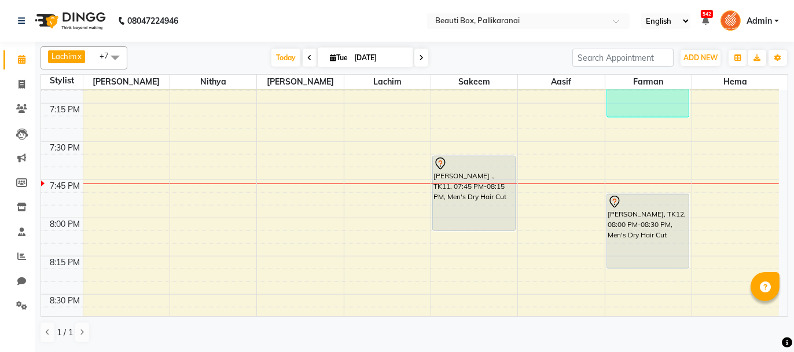
scroll to position [1736, 0]
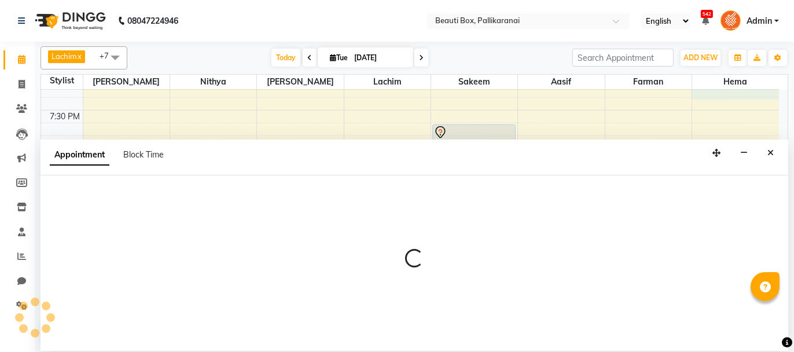
select select "84028"
select select "1170"
select select "tentative"
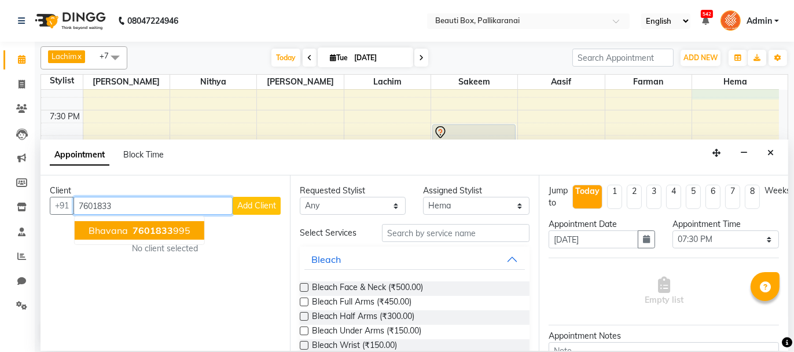
click at [112, 229] on span "Bhavana" at bounding box center [108, 231] width 39 height 12
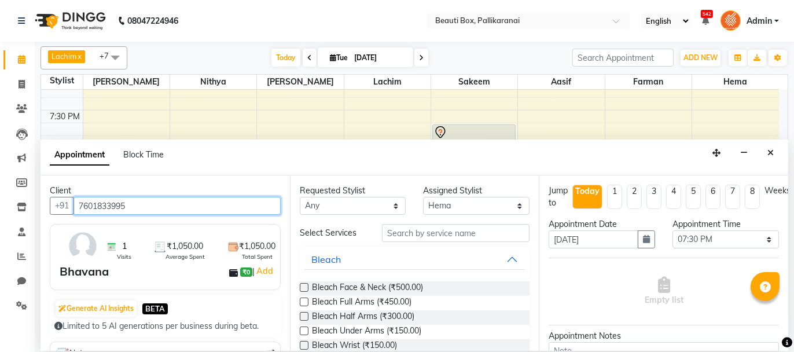
type input "7601833995"
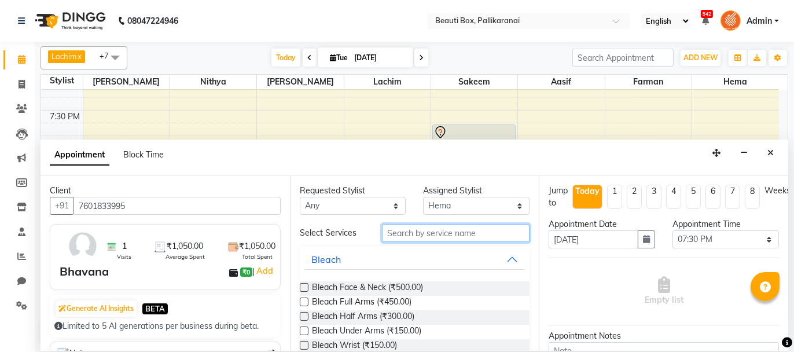
click at [403, 235] on input "text" at bounding box center [456, 233] width 148 height 18
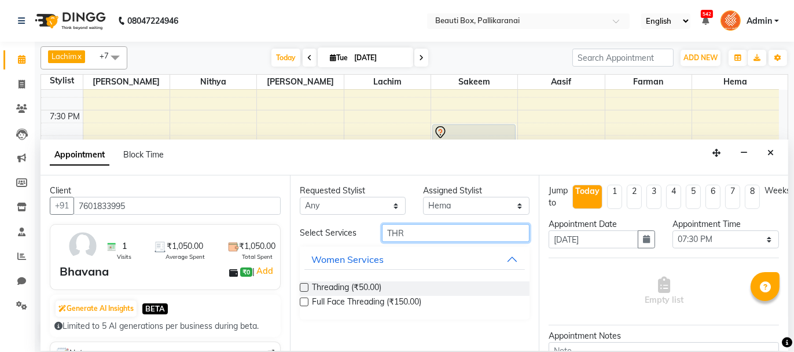
type input "THR"
click at [304, 285] on label at bounding box center [304, 287] width 9 height 9
click at [304, 285] on input "checkbox" at bounding box center [304, 289] width 8 height 8
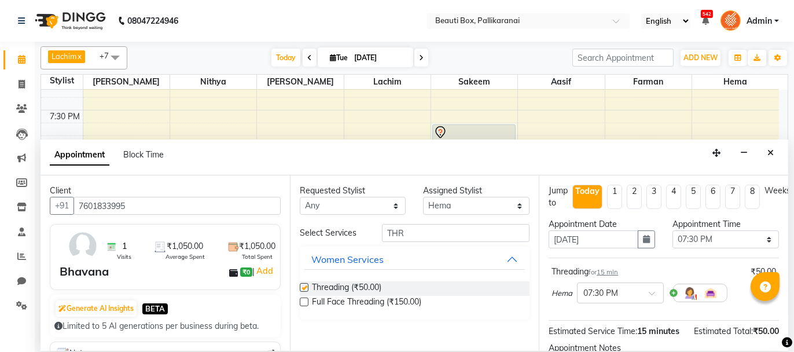
checkbox input "false"
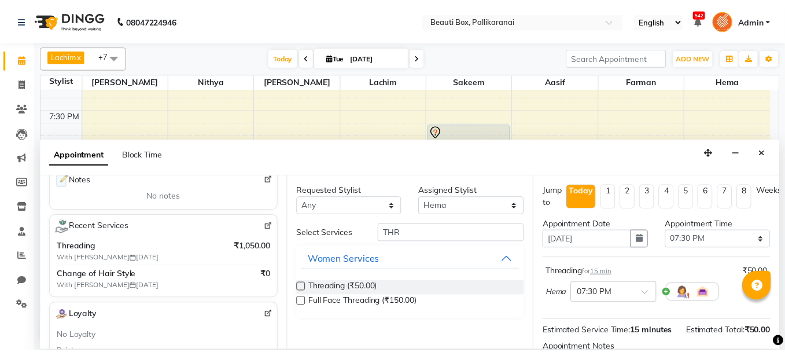
scroll to position [140, 0]
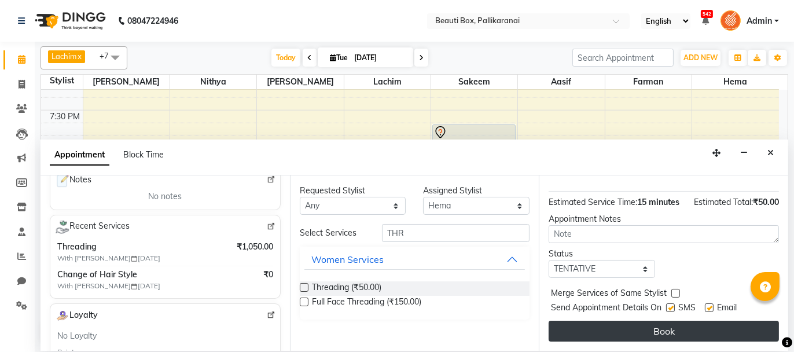
click at [690, 335] on button "Book" at bounding box center [664, 331] width 230 height 21
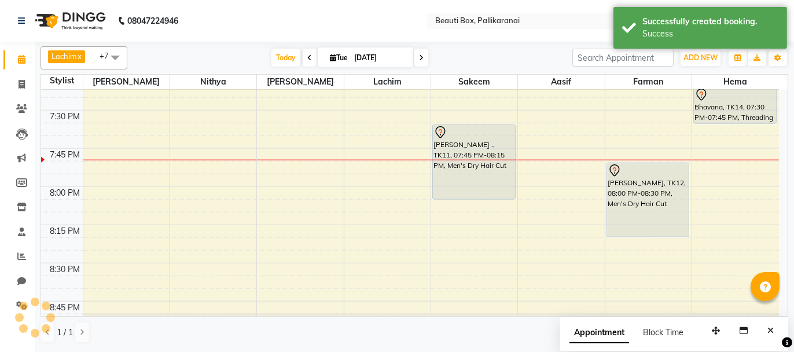
click at [690, 335] on div "Appointment Block Time" at bounding box center [633, 332] width 128 height 12
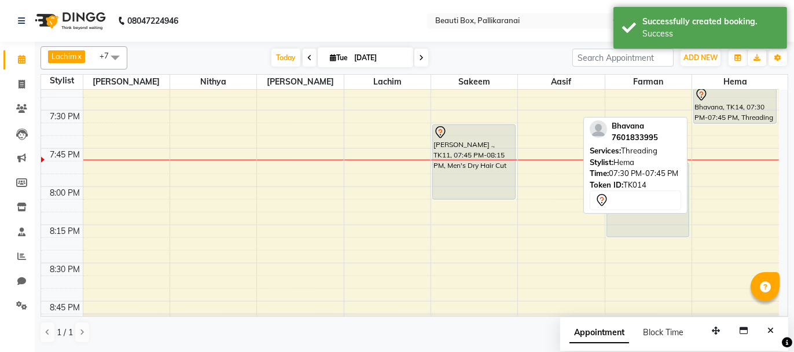
click at [713, 99] on div at bounding box center [734, 95] width 81 height 14
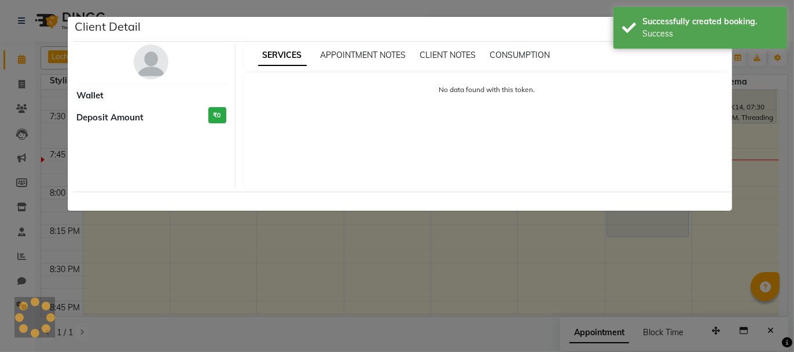
select select "7"
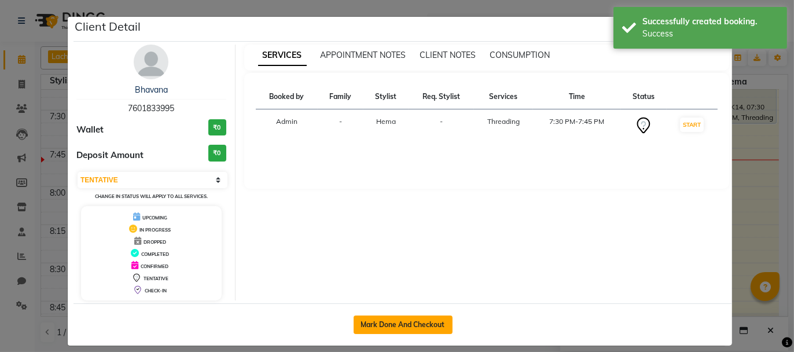
click at [399, 321] on button "Mark Done And Checkout" at bounding box center [403, 324] width 99 height 19
select select "service"
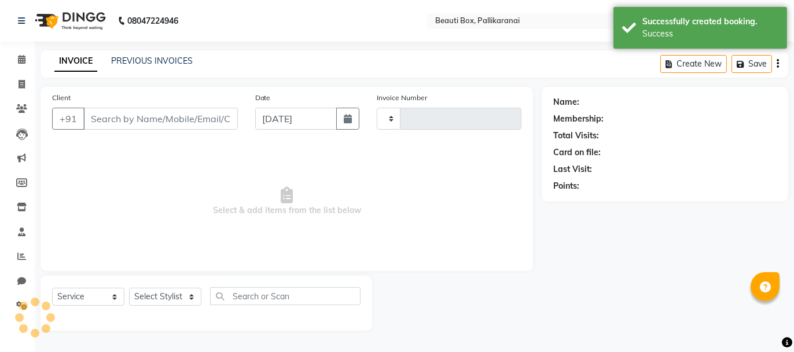
type input "2454"
select select "11"
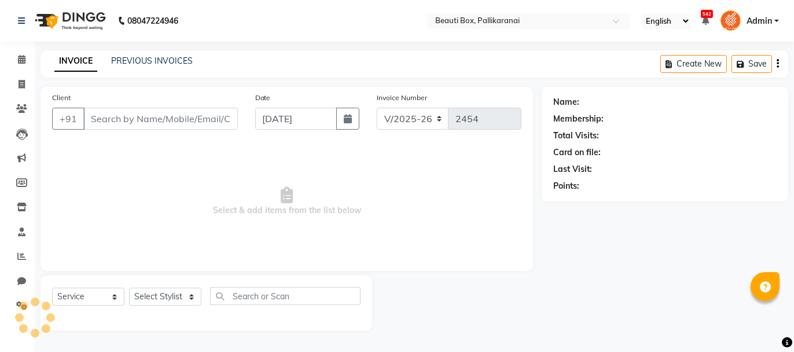
type input "7601833995"
select select "84028"
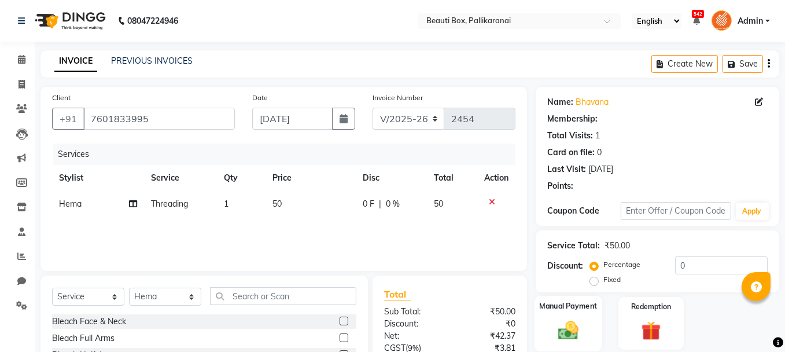
click at [562, 325] on img at bounding box center [568, 329] width 33 height 23
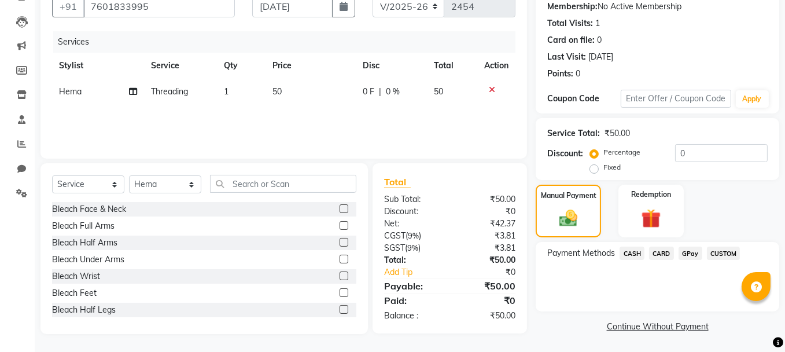
click at [683, 251] on span "GPay" at bounding box center [691, 253] width 24 height 13
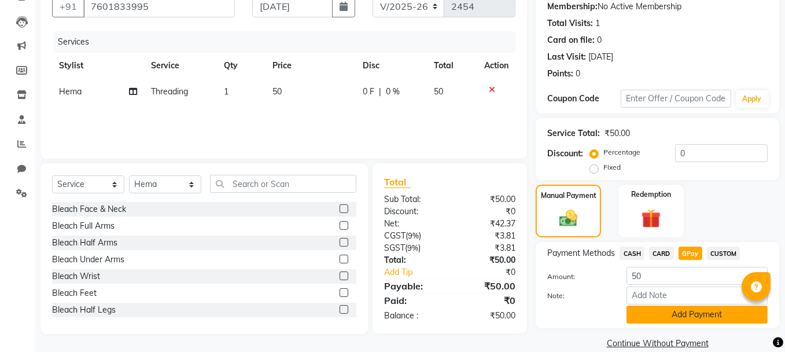
click at [678, 308] on button "Add Payment" at bounding box center [697, 315] width 141 height 18
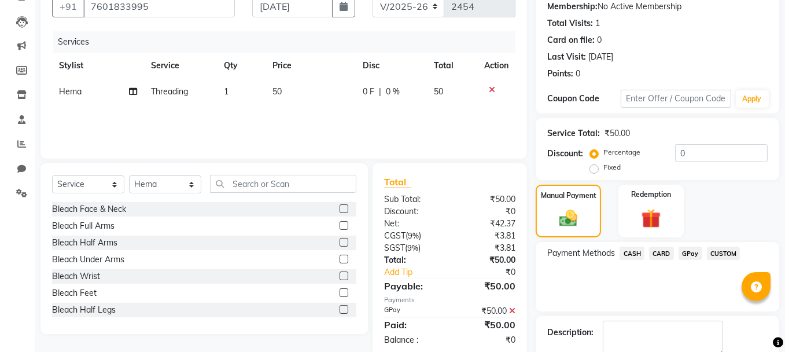
scroll to position [176, 0]
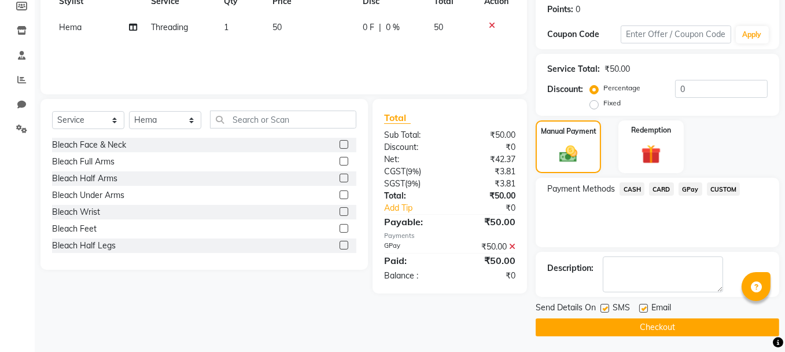
click at [687, 323] on button "Checkout" at bounding box center [658, 327] width 244 height 18
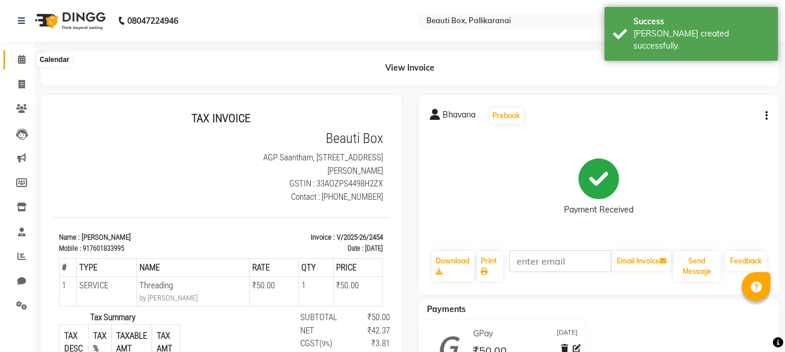
click at [23, 57] on icon at bounding box center [22, 59] width 8 height 9
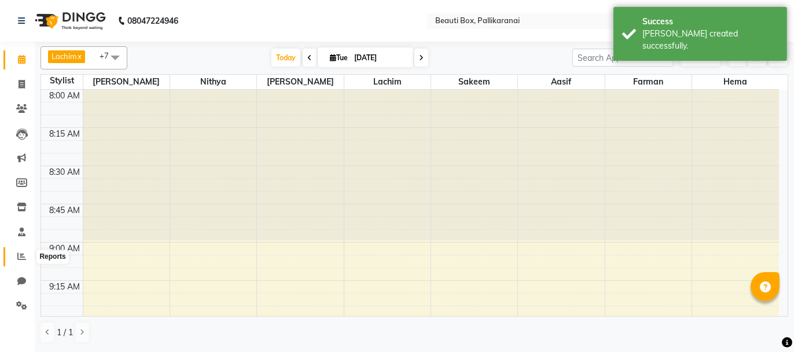
click at [21, 253] on icon at bounding box center [21, 256] width 9 height 9
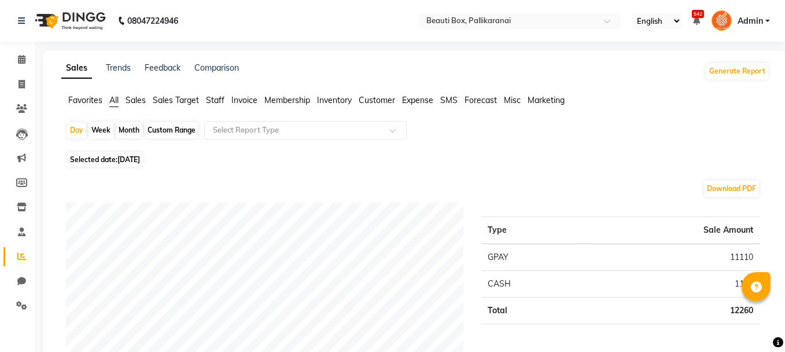
click at [129, 130] on div "Month" at bounding box center [129, 130] width 27 height 16
select select "9"
select select "2025"
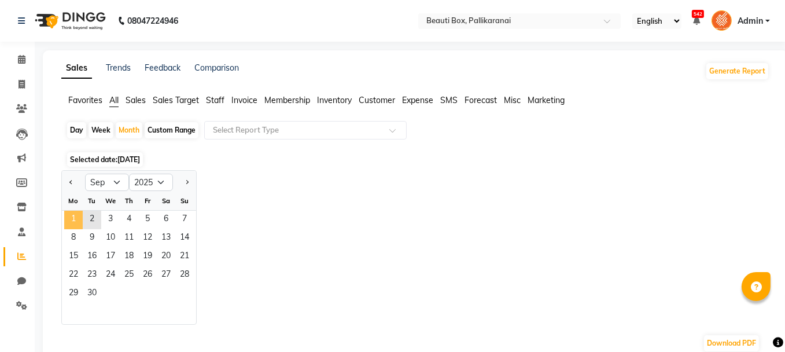
click at [77, 220] on span "1" at bounding box center [73, 220] width 19 height 19
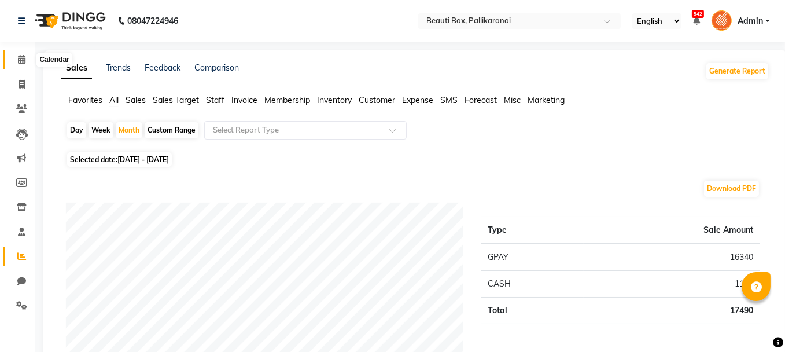
click at [16, 58] on span at bounding box center [22, 59] width 20 height 13
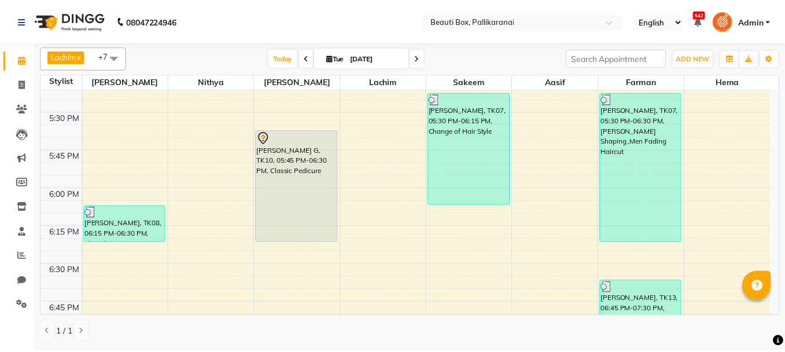
scroll to position [1404, 0]
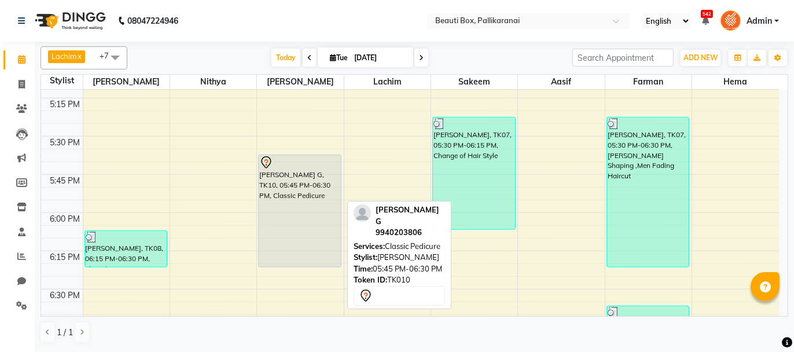
click at [303, 220] on div "[PERSON_NAME] G, TK10, 05:45 PM-06:30 PM, Classic Pedicure" at bounding box center [300, 211] width 82 height 112
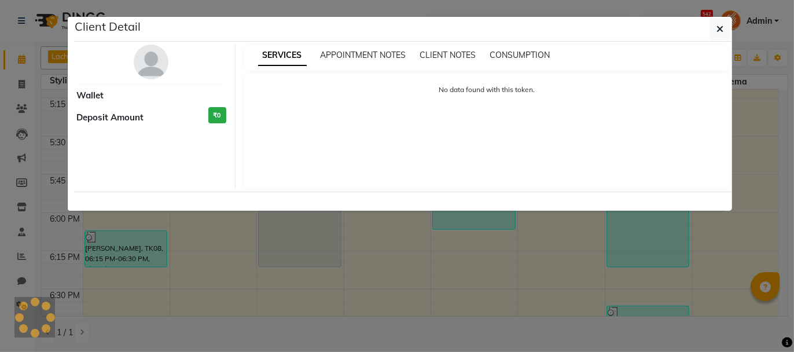
select select "7"
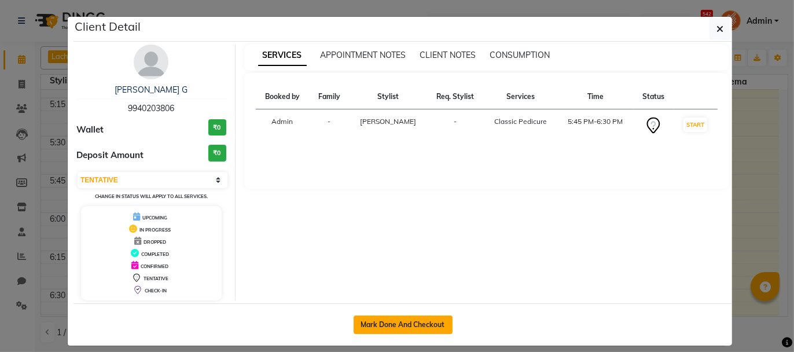
click at [409, 322] on button "Mark Done And Checkout" at bounding box center [403, 324] width 99 height 19
select select "service"
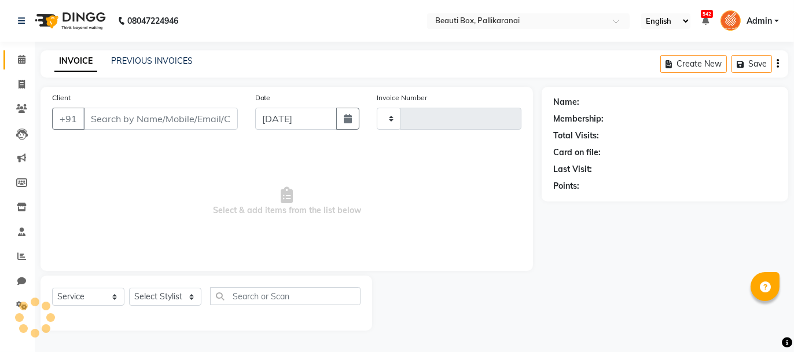
type input "2455"
select select "11"
type input "9940203806"
select select "40097"
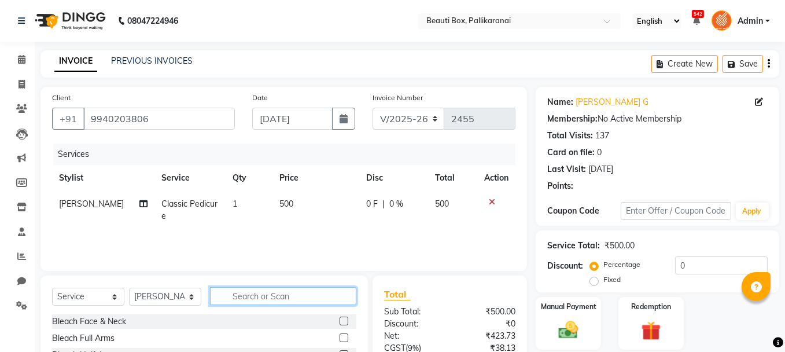
click at [234, 293] on input "text" at bounding box center [283, 296] width 146 height 18
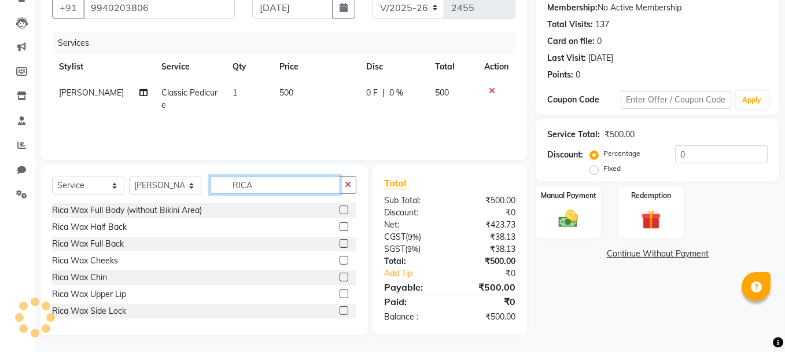
scroll to position [58, 0]
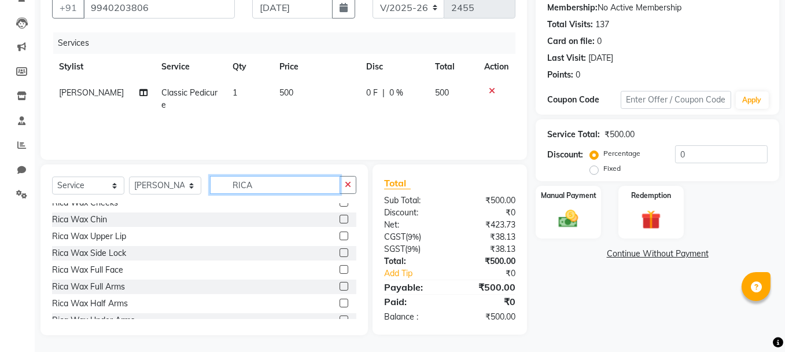
type input "RICA"
click at [340, 286] on label at bounding box center [344, 286] width 9 height 9
click at [340, 286] on input "checkbox" at bounding box center [344, 287] width 8 height 8
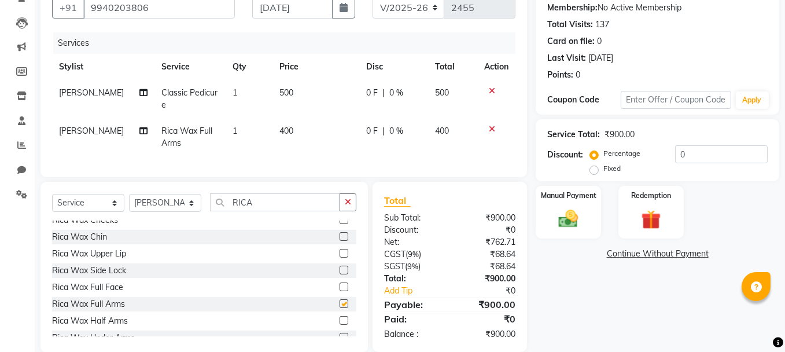
checkbox input "false"
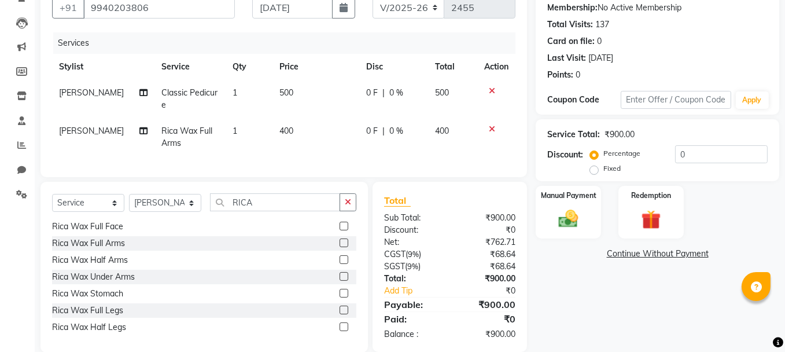
scroll to position [137, 0]
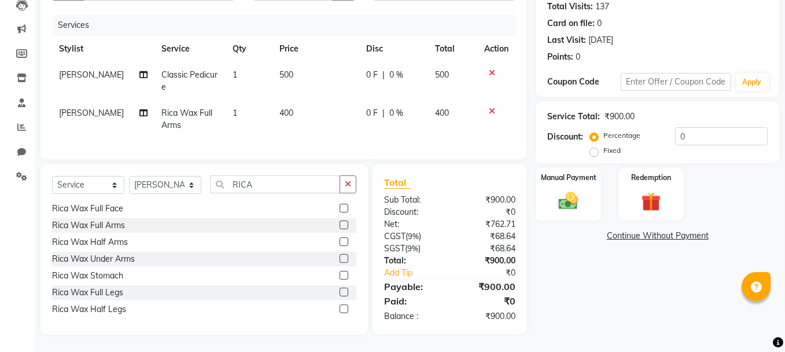
click at [340, 310] on label at bounding box center [344, 308] width 9 height 9
click at [340, 310] on input "checkbox" at bounding box center [344, 310] width 8 height 8
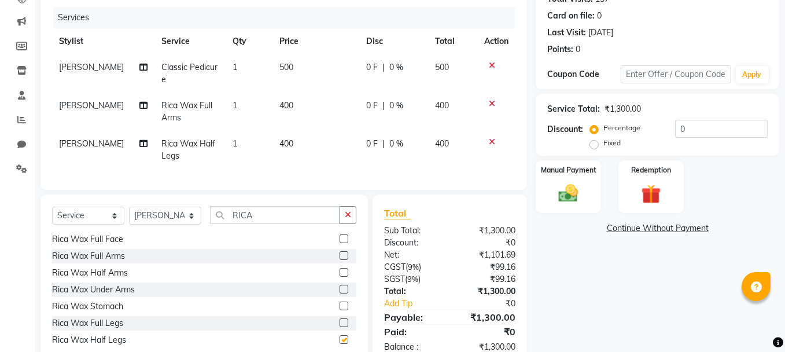
checkbox input "false"
click at [340, 293] on label at bounding box center [344, 289] width 9 height 9
click at [340, 293] on input "checkbox" at bounding box center [344, 290] width 8 height 8
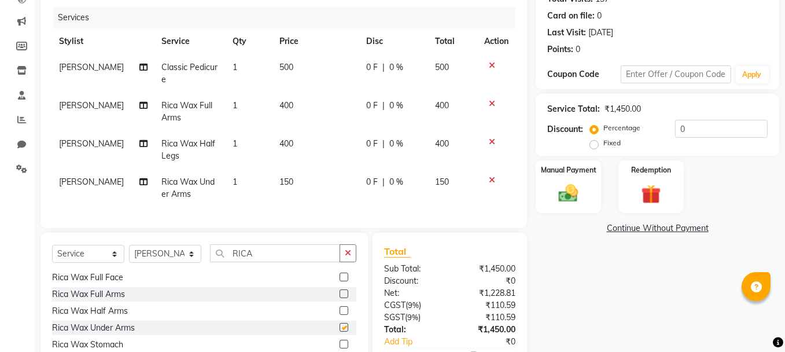
checkbox input "false"
click at [554, 193] on img at bounding box center [568, 193] width 33 height 23
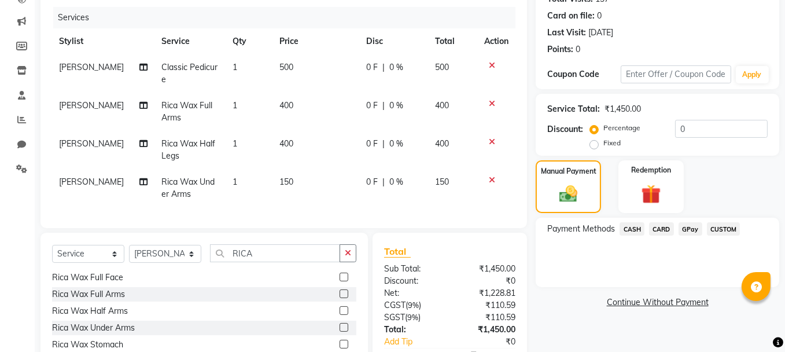
click at [690, 229] on span "GPay" at bounding box center [691, 228] width 24 height 13
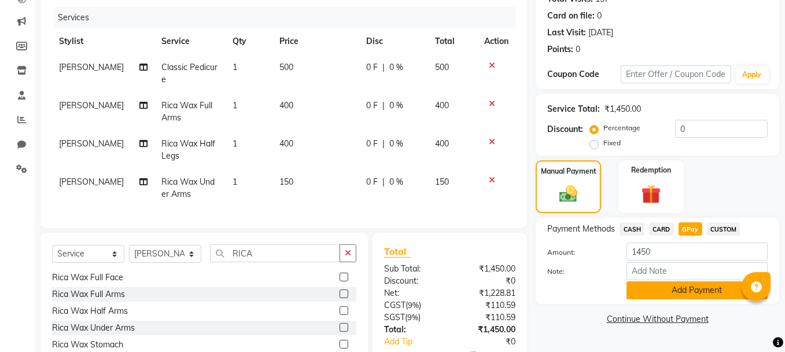
click at [680, 289] on button "Add Payment" at bounding box center [697, 290] width 141 height 18
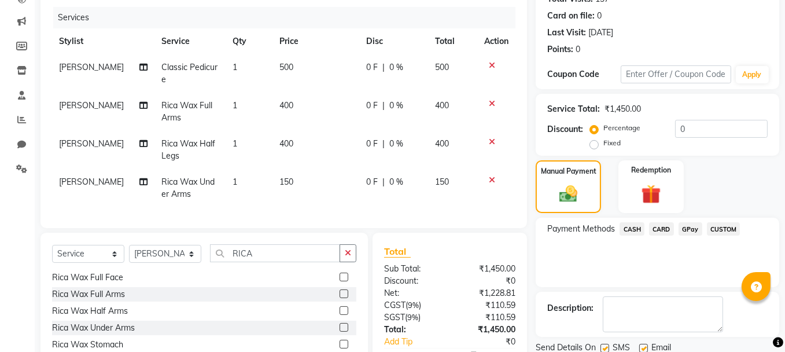
click at [690, 227] on span "GPay" at bounding box center [691, 228] width 24 height 13
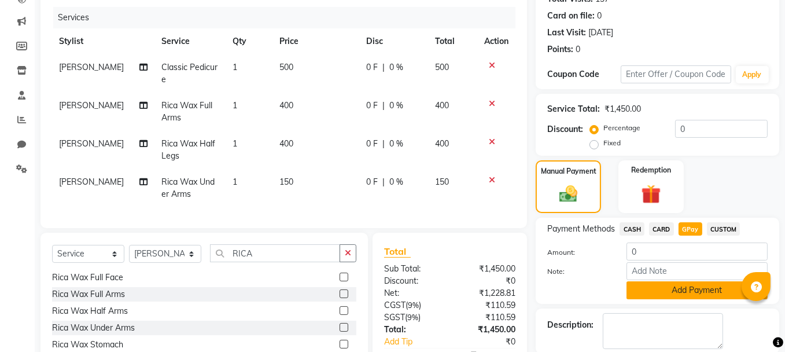
click at [693, 290] on button "Add Payment" at bounding box center [697, 290] width 141 height 18
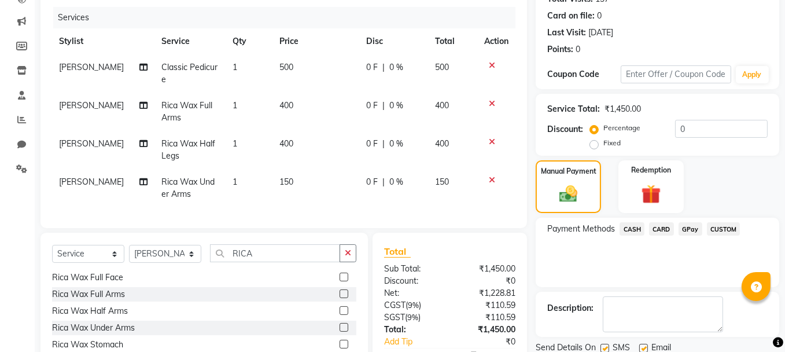
scroll to position [237, 0]
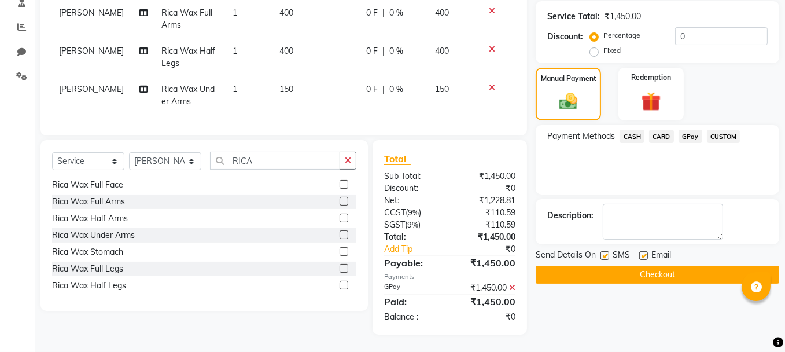
click at [654, 266] on button "Checkout" at bounding box center [658, 275] width 244 height 18
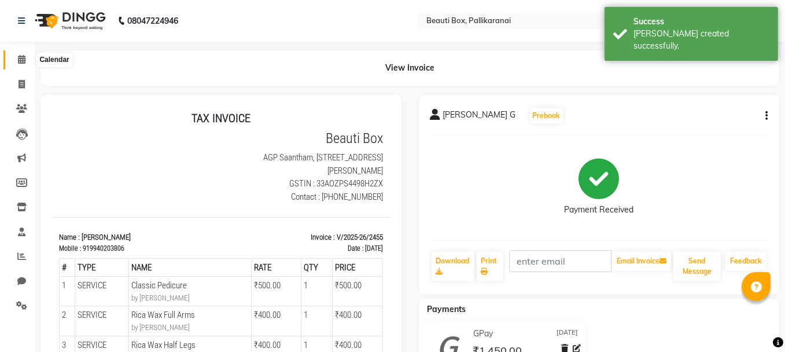
click at [16, 58] on span at bounding box center [22, 59] width 20 height 13
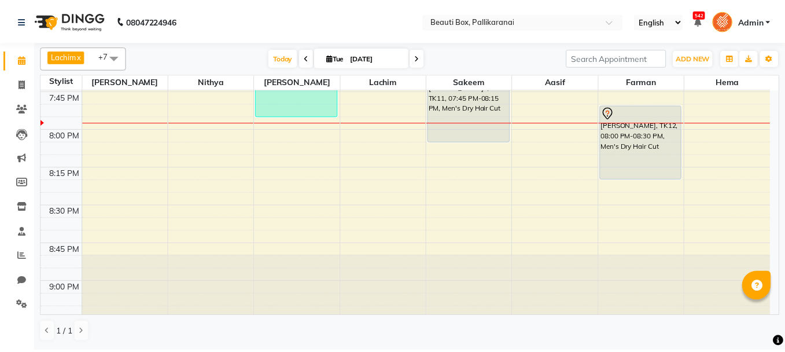
scroll to position [1736, 0]
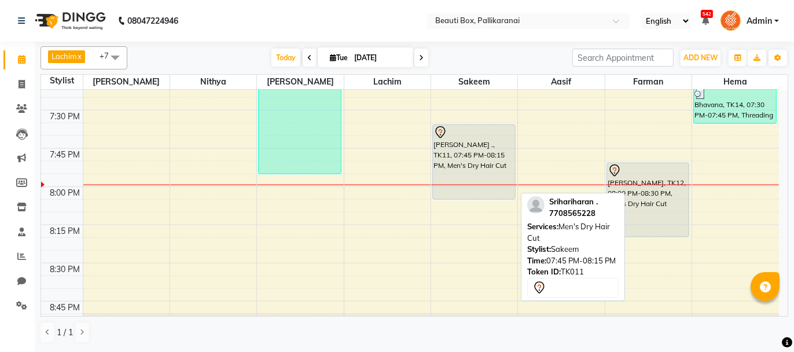
click at [476, 156] on div "[PERSON_NAME] ., TK11, 07:45 PM-08:15 PM, Men's Dry Hair Cut" at bounding box center [474, 162] width 82 height 74
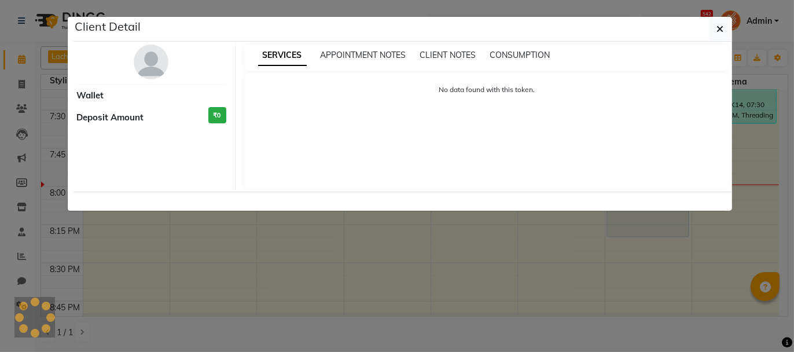
select select "7"
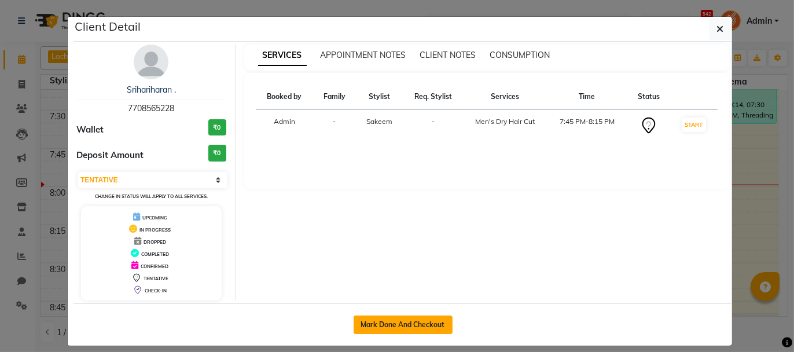
click at [403, 322] on button "Mark Done And Checkout" at bounding box center [403, 324] width 99 height 19
select select "service"
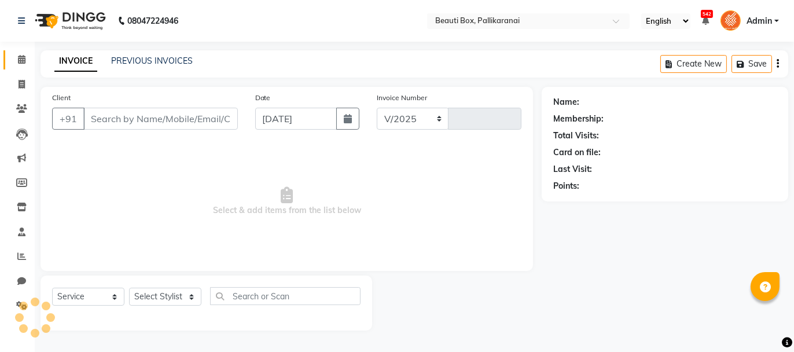
select select "11"
type input "2456"
type input "7708565228"
select select "7616"
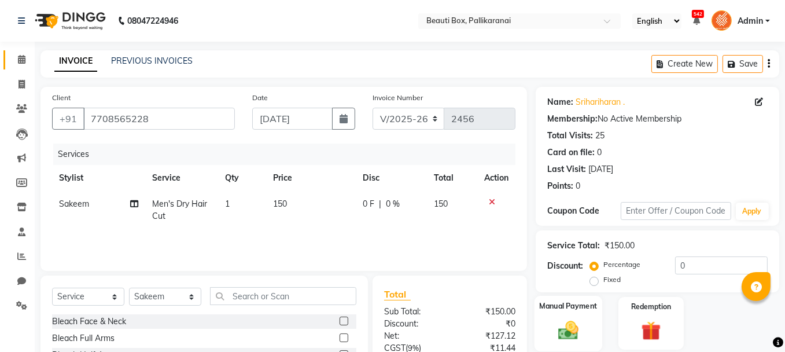
scroll to position [111, 0]
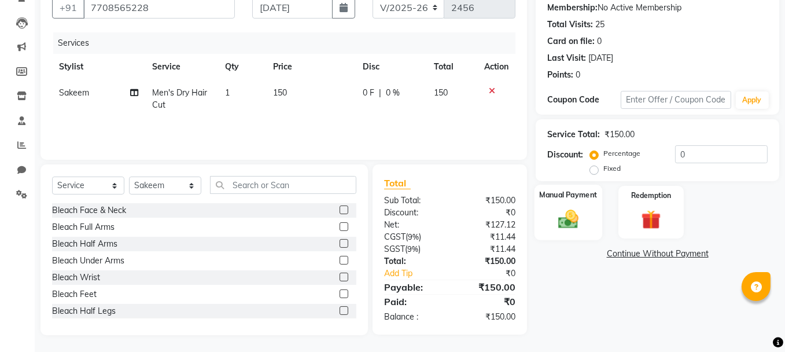
click at [573, 218] on img at bounding box center [568, 218] width 33 height 23
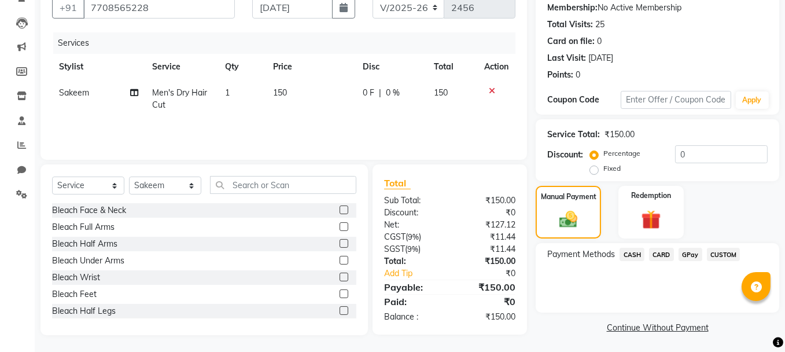
click at [691, 256] on span "GPay" at bounding box center [691, 254] width 24 height 13
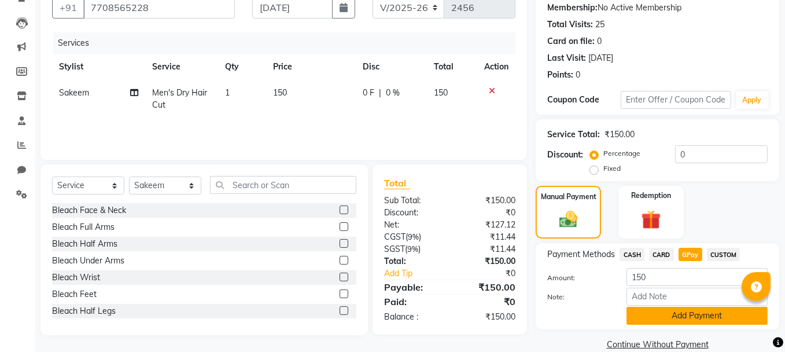
click at [692, 309] on button "Add Payment" at bounding box center [697, 316] width 141 height 18
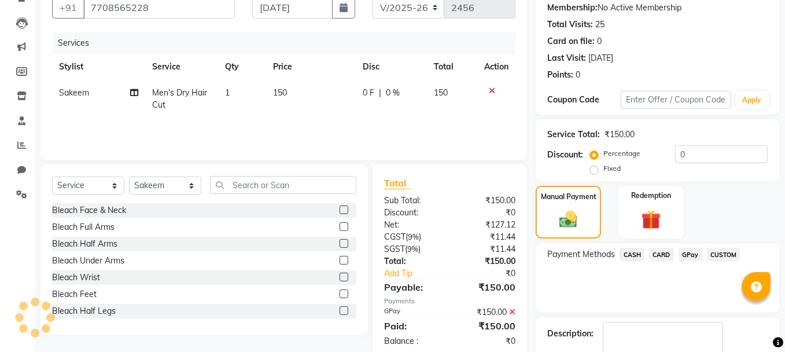
scroll to position [176, 0]
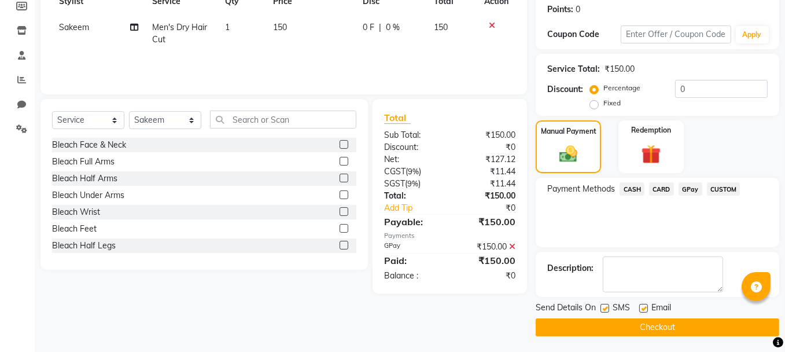
click at [748, 325] on button "Checkout" at bounding box center [658, 327] width 244 height 18
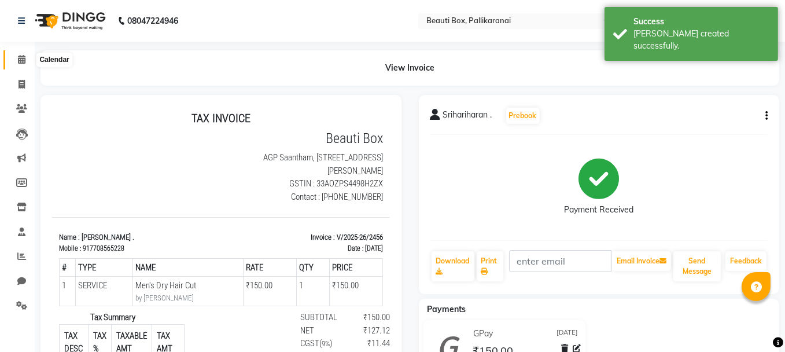
click at [19, 59] on icon at bounding box center [22, 59] width 8 height 9
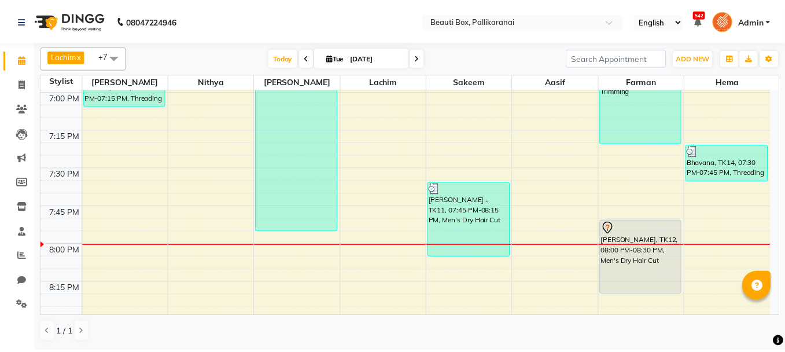
scroll to position [1736, 0]
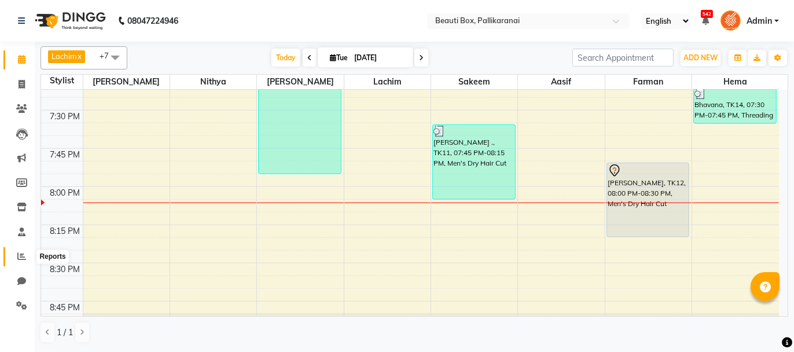
click at [20, 255] on icon at bounding box center [21, 256] width 9 height 9
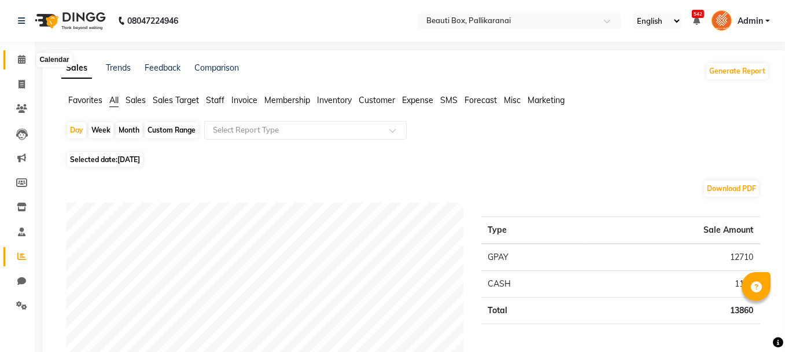
click at [19, 54] on span at bounding box center [22, 59] width 20 height 13
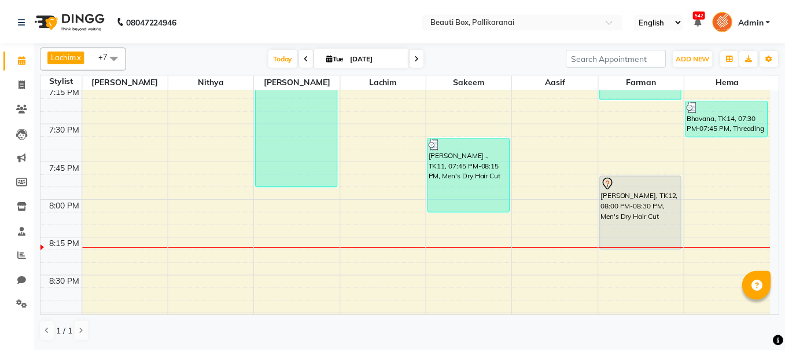
scroll to position [1794, 0]
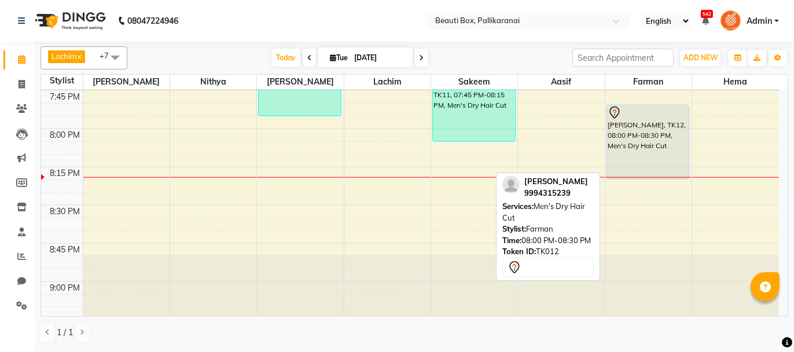
click at [627, 156] on div "[PERSON_NAME], TK12, 08:00 PM-08:30 PM, Men's Dry Hair Cut" at bounding box center [648, 141] width 82 height 73
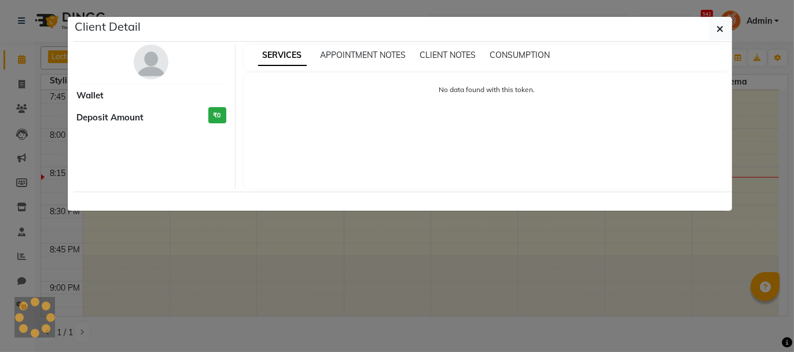
select select "7"
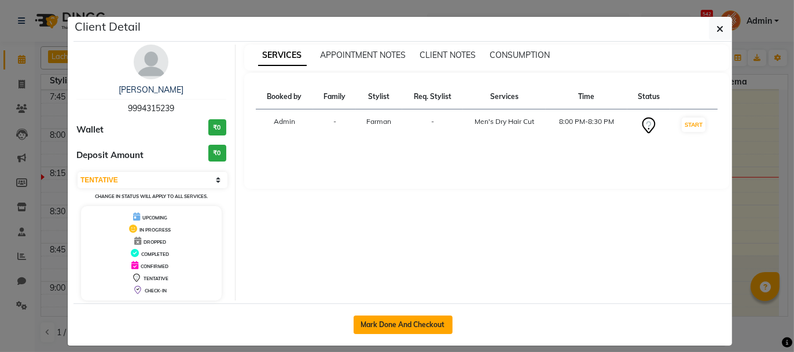
click at [425, 322] on button "Mark Done And Checkout" at bounding box center [403, 324] width 99 height 19
select select "service"
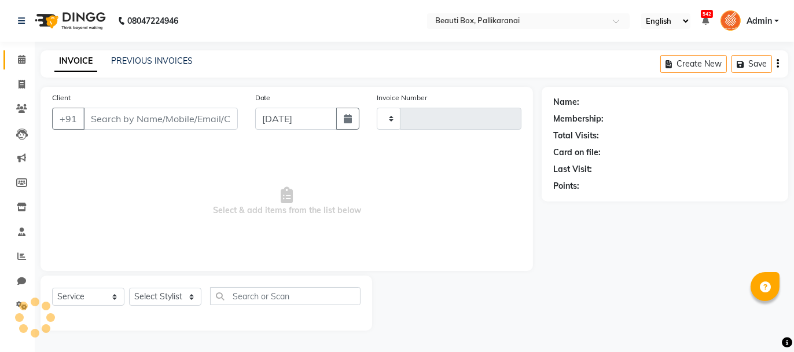
type input "2457"
select select "11"
type input "9994315239"
select select "86603"
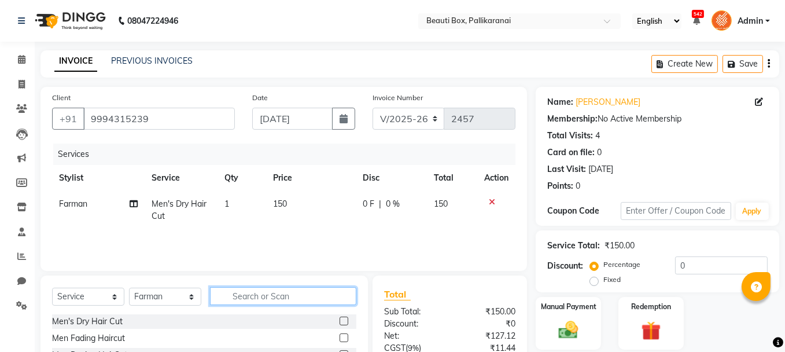
click at [310, 300] on input "text" at bounding box center [283, 296] width 146 height 18
type input "bea"
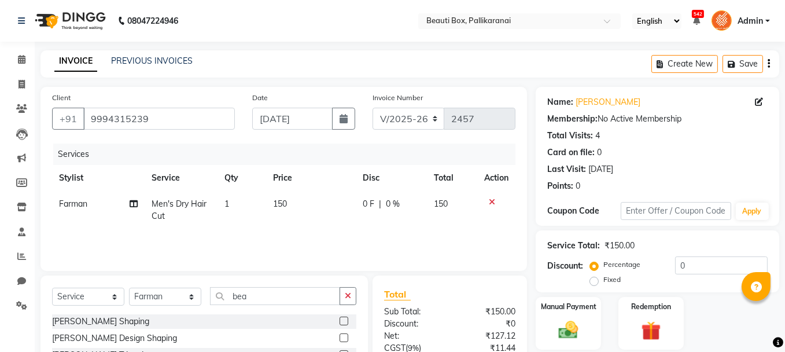
click at [341, 320] on label at bounding box center [344, 321] width 9 height 9
click at [341, 320] on input "checkbox" at bounding box center [344, 322] width 8 height 8
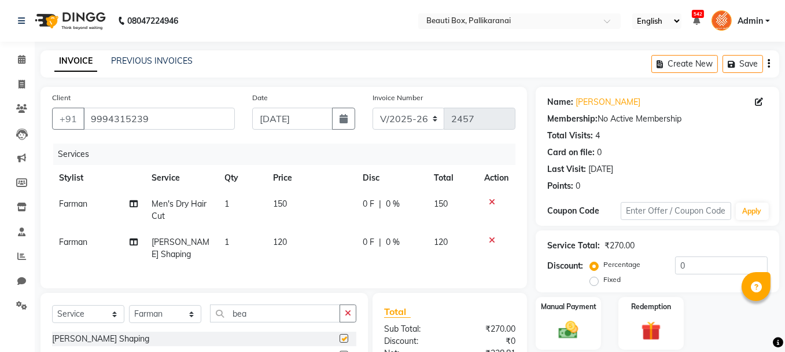
checkbox input "false"
click at [554, 327] on img at bounding box center [568, 329] width 33 height 23
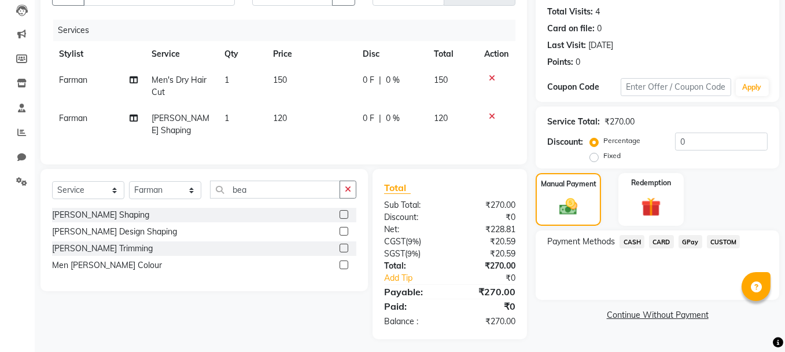
click at [690, 239] on span "GPay" at bounding box center [691, 241] width 24 height 13
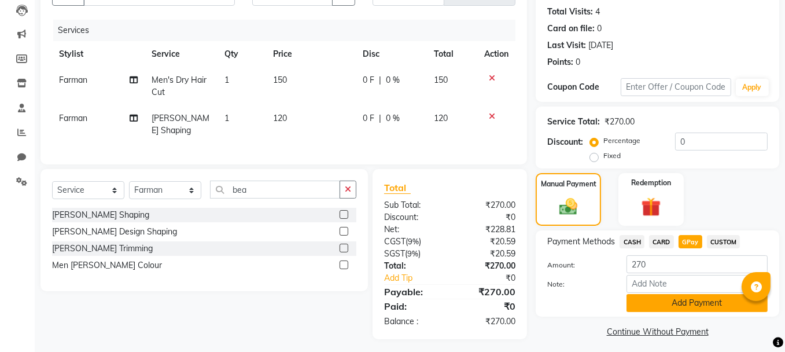
click at [664, 299] on button "Add Payment" at bounding box center [697, 303] width 141 height 18
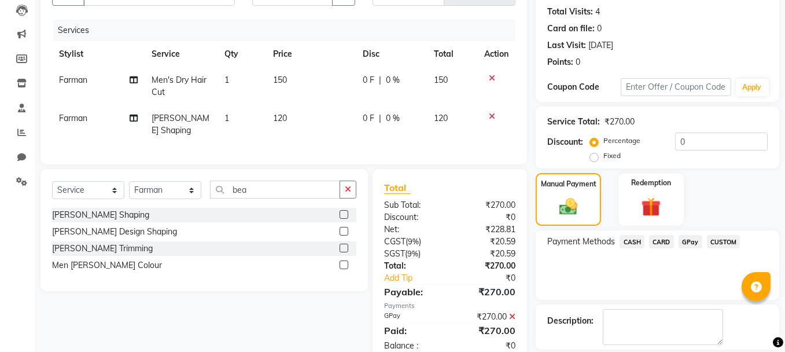
scroll to position [176, 0]
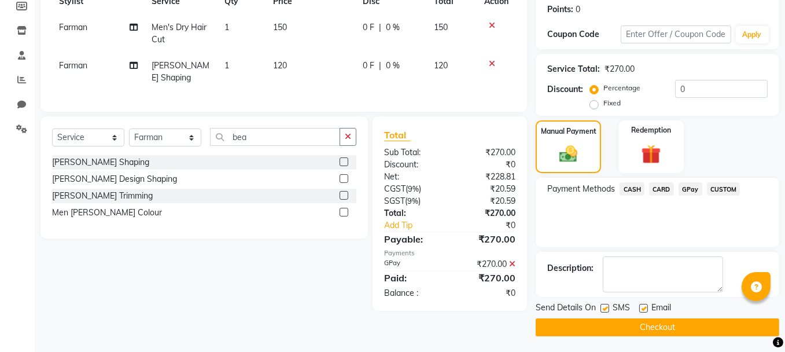
click at [702, 323] on button "Checkout" at bounding box center [658, 327] width 244 height 18
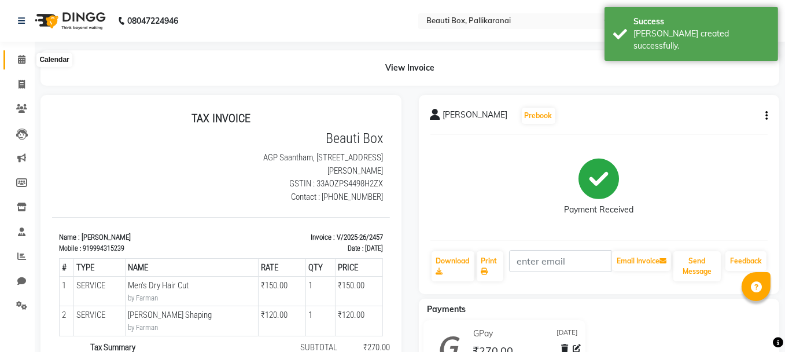
click at [17, 58] on span at bounding box center [22, 59] width 20 height 13
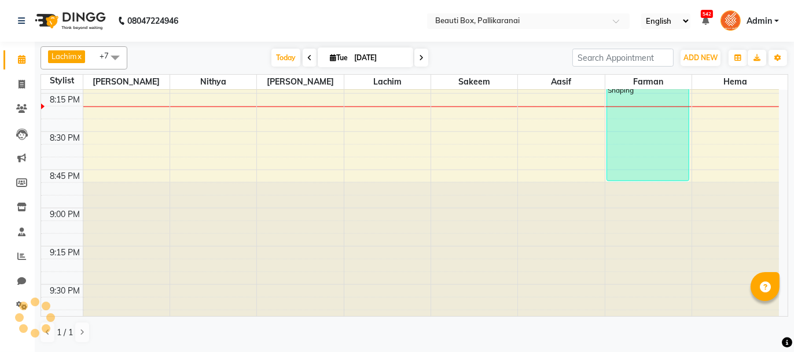
scroll to position [1809, 0]
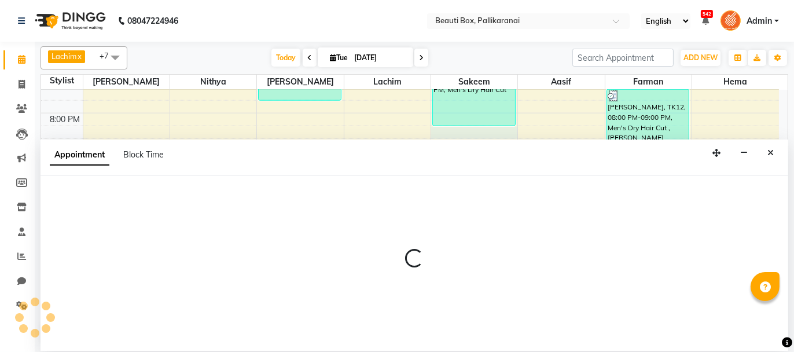
select select "7616"
select select "1215"
select select "tentative"
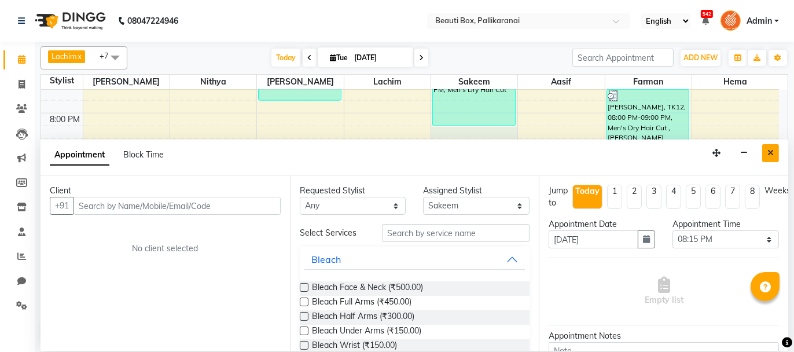
click at [770, 150] on icon "Close" at bounding box center [770, 153] width 6 height 8
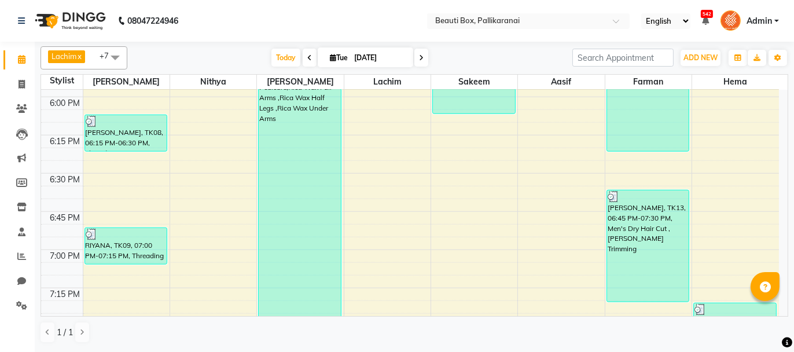
scroll to position [1462, 0]
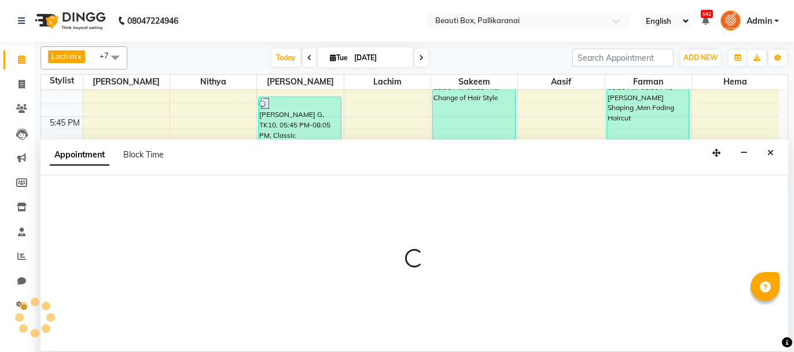
select select "7616"
select select "1095"
select select "tentative"
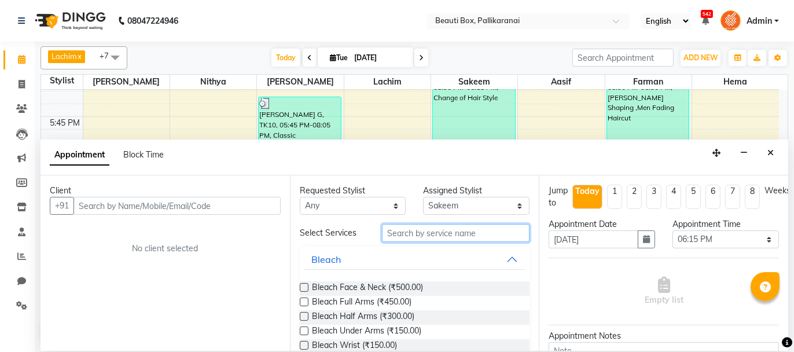
click at [446, 231] on input "text" at bounding box center [456, 233] width 148 height 18
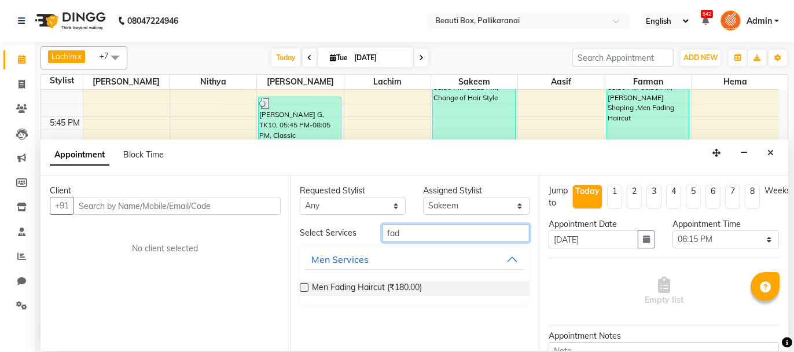
type input "fad"
click at [304, 285] on label at bounding box center [304, 287] width 9 height 9
click at [304, 285] on input "checkbox" at bounding box center [304, 289] width 8 height 8
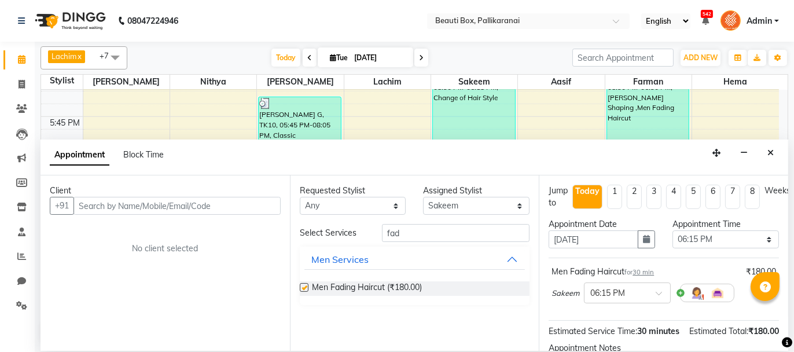
checkbox input "false"
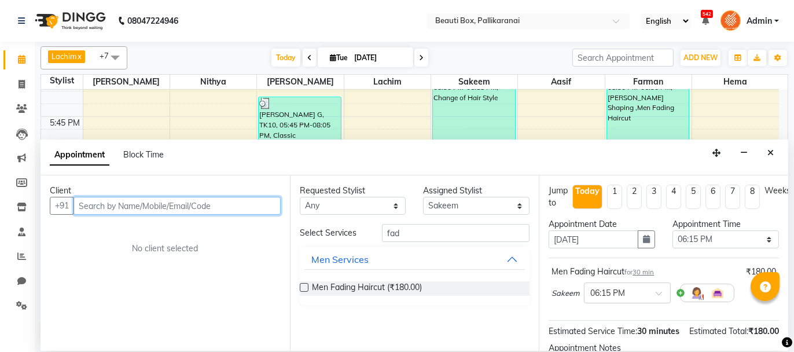
click at [260, 204] on input "text" at bounding box center [176, 206] width 207 height 18
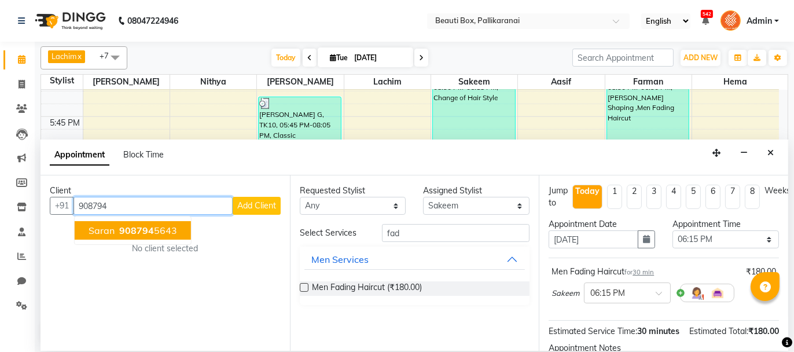
click at [178, 229] on button "Saran 908794 5643" at bounding box center [133, 230] width 116 height 19
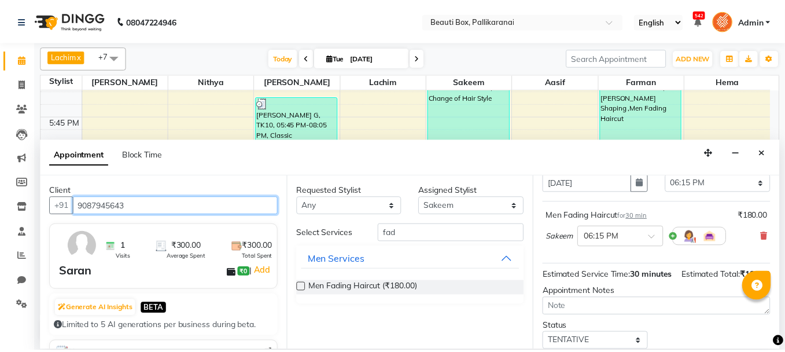
scroll to position [140, 0]
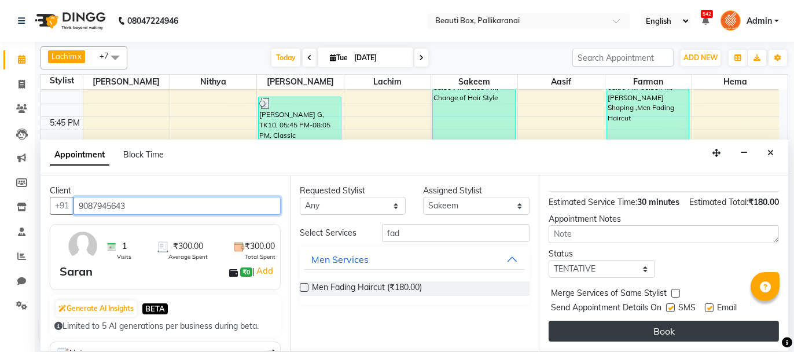
type input "9087945643"
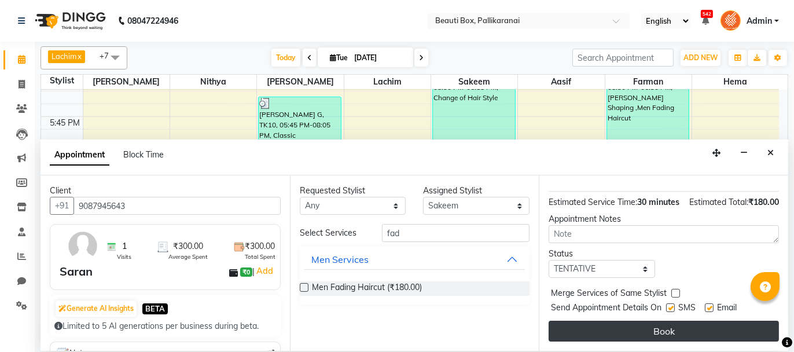
click at [666, 326] on button "Book" at bounding box center [664, 331] width 230 height 21
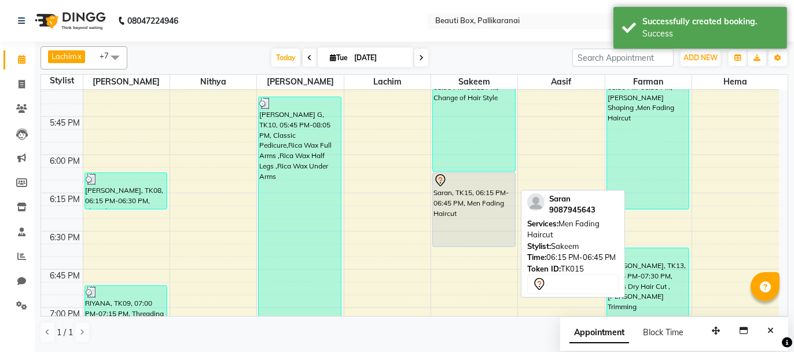
click at [465, 203] on div "Saran, TK15, 06:15 PM-06:45 PM, Men Fading Haircut" at bounding box center [474, 209] width 82 height 73
select select "7"
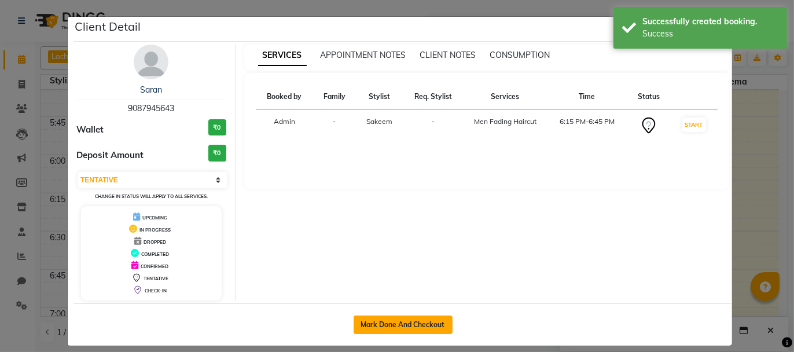
click at [401, 321] on button "Mark Done And Checkout" at bounding box center [403, 324] width 99 height 19
select select "service"
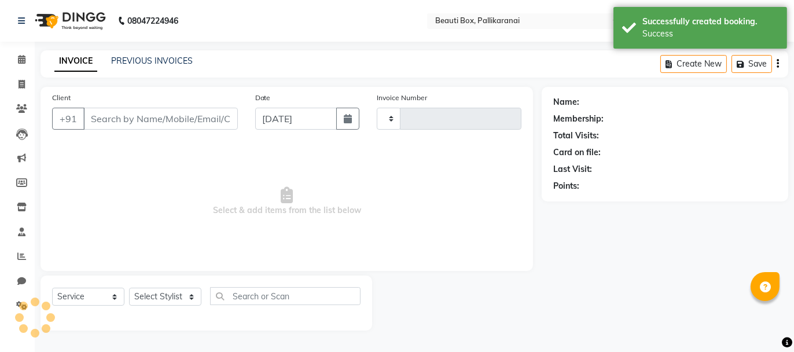
type input "2458"
select select "11"
type input "9087945643"
select select "7616"
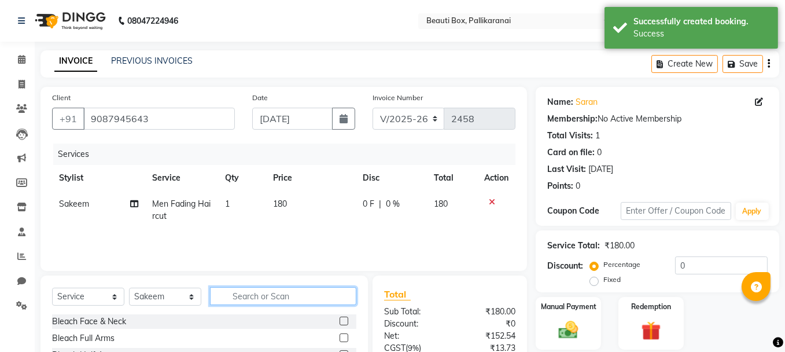
click at [278, 296] on input "text" at bounding box center [283, 296] width 146 height 18
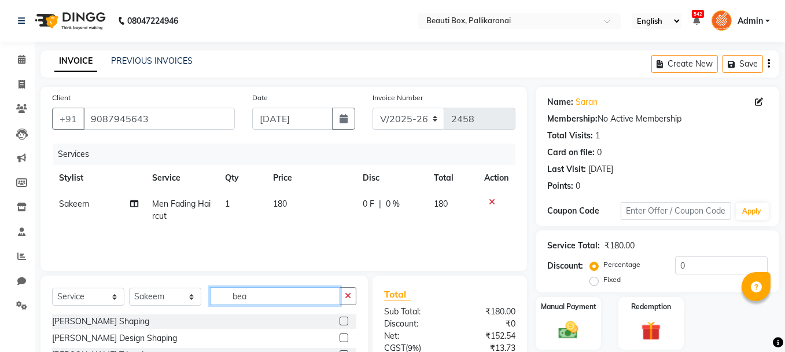
type input "bea"
click at [344, 320] on label at bounding box center [344, 321] width 9 height 9
click at [344, 320] on input "checkbox" at bounding box center [344, 322] width 8 height 8
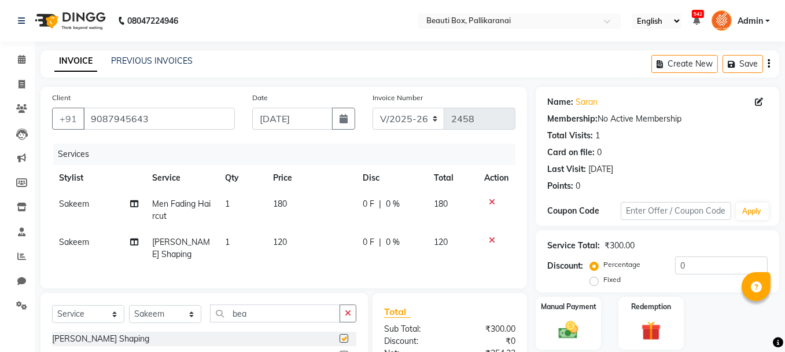
checkbox input "false"
click at [567, 329] on img at bounding box center [568, 329] width 33 height 23
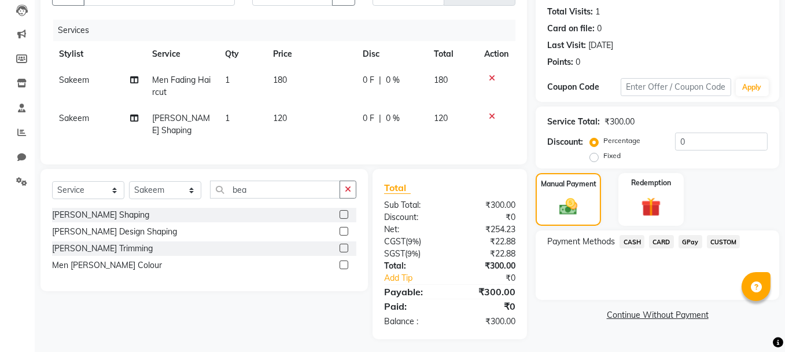
click at [686, 238] on span "GPay" at bounding box center [691, 241] width 24 height 13
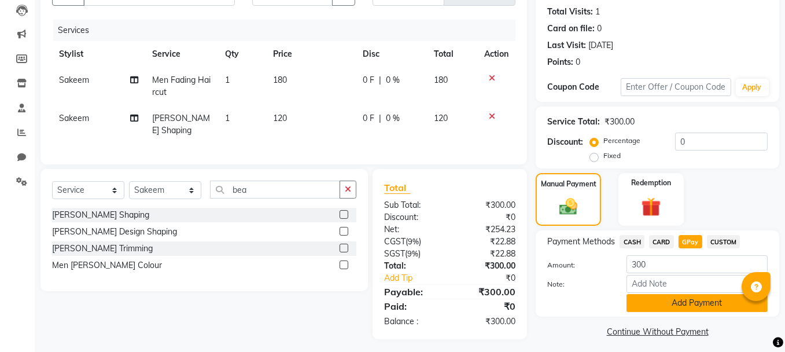
click at [672, 296] on button "Add Payment" at bounding box center [697, 303] width 141 height 18
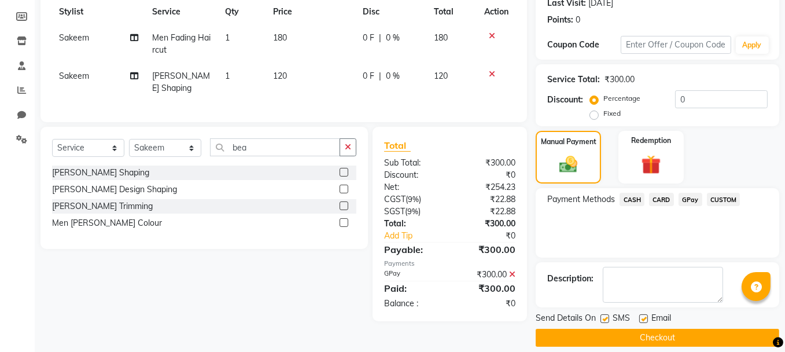
scroll to position [176, 0]
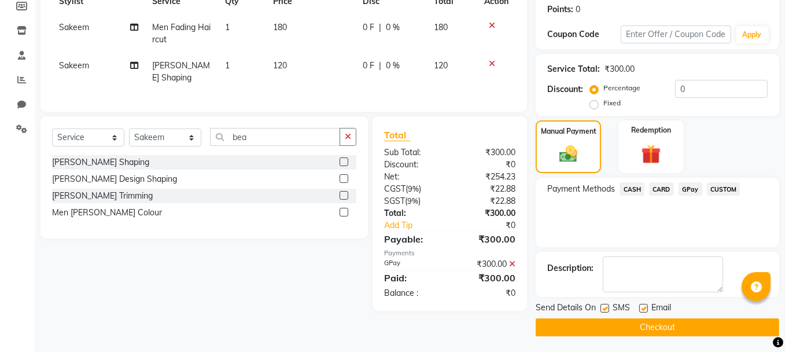
click at [602, 325] on button "Checkout" at bounding box center [658, 327] width 244 height 18
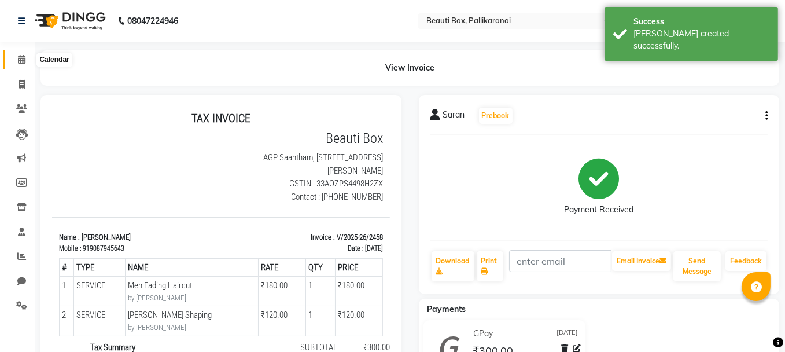
click at [21, 56] on icon at bounding box center [22, 59] width 8 height 9
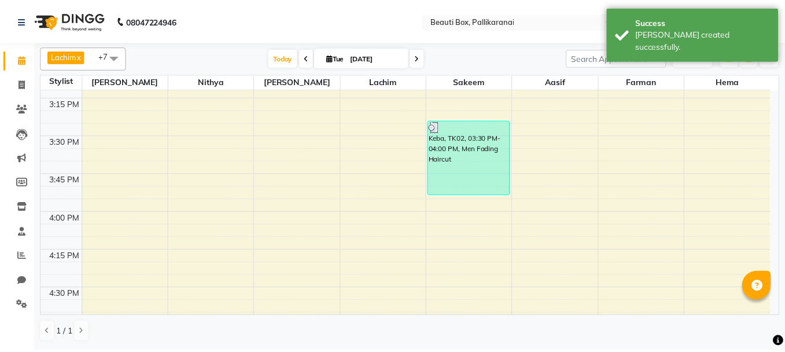
scroll to position [1273, 0]
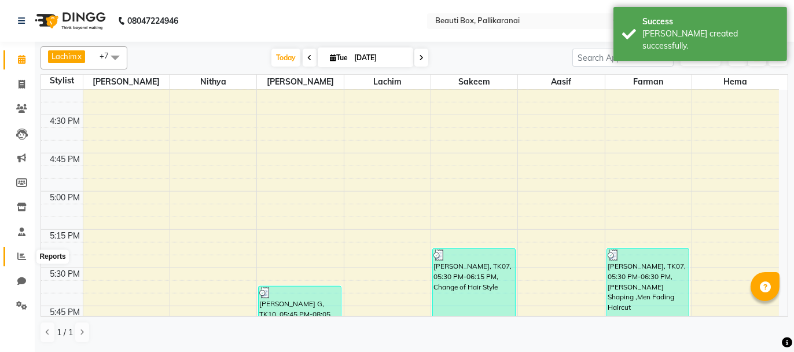
click at [18, 254] on icon at bounding box center [21, 256] width 9 height 9
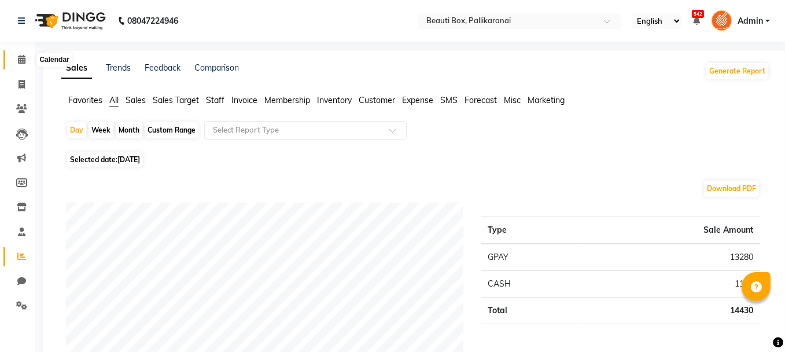
click at [22, 58] on icon at bounding box center [22, 59] width 8 height 9
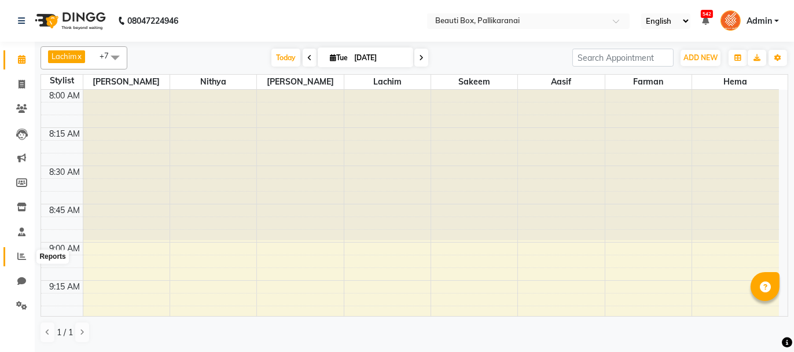
click at [20, 252] on icon at bounding box center [21, 256] width 9 height 9
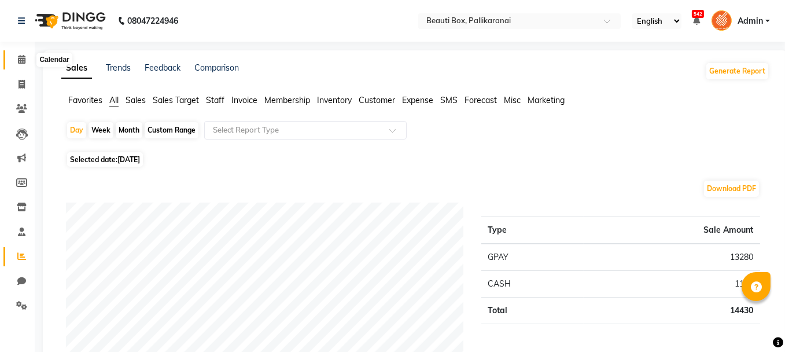
click at [18, 58] on icon at bounding box center [22, 59] width 8 height 9
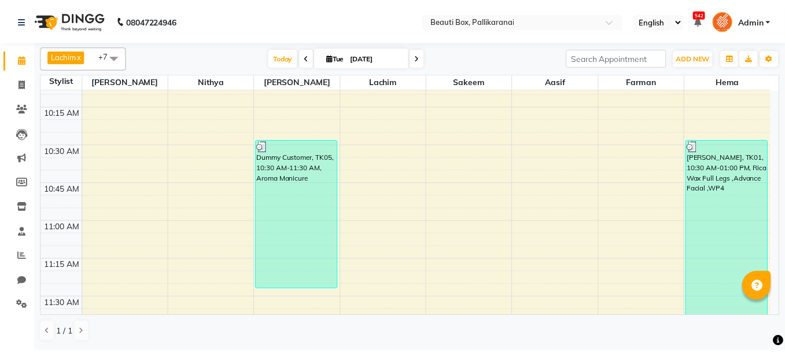
scroll to position [405, 0]
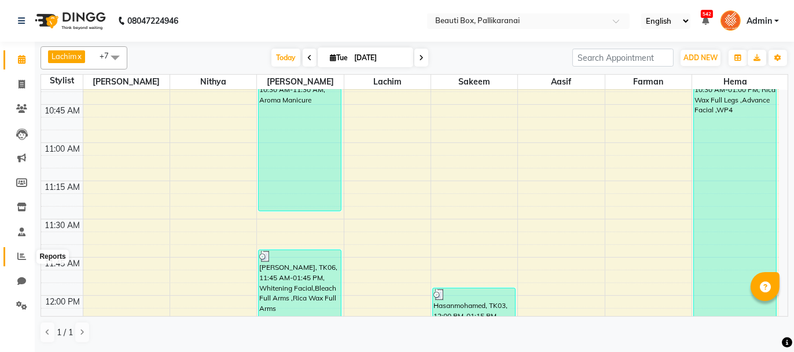
click at [17, 255] on icon at bounding box center [21, 256] width 9 height 9
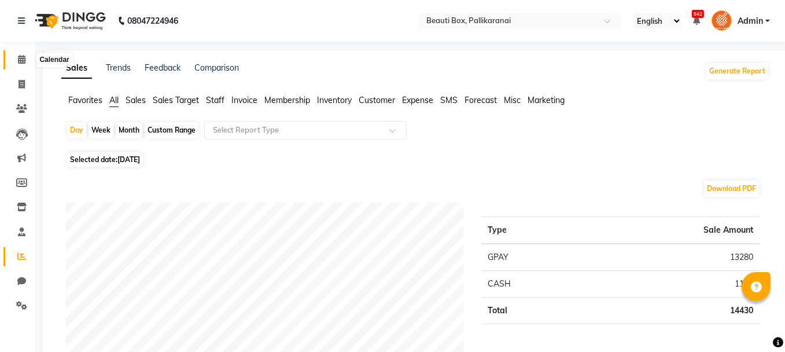
click at [17, 57] on span at bounding box center [22, 59] width 20 height 13
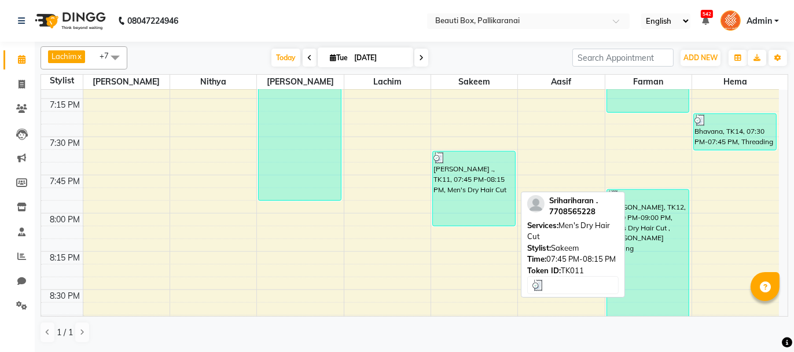
scroll to position [1883, 0]
